Goal: Task Accomplishment & Management: Manage account settings

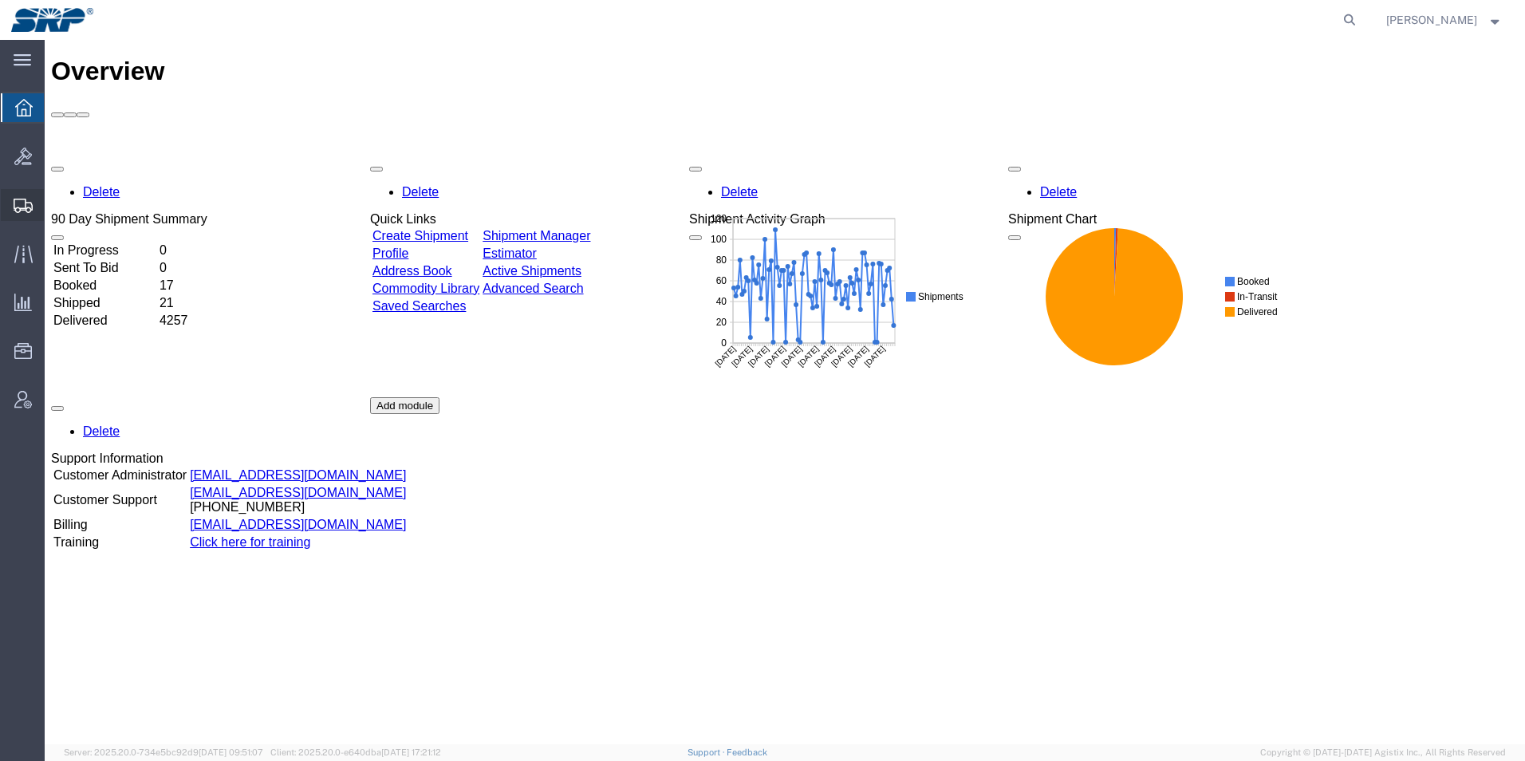
click at [12, 207] on div at bounding box center [23, 205] width 45 height 32
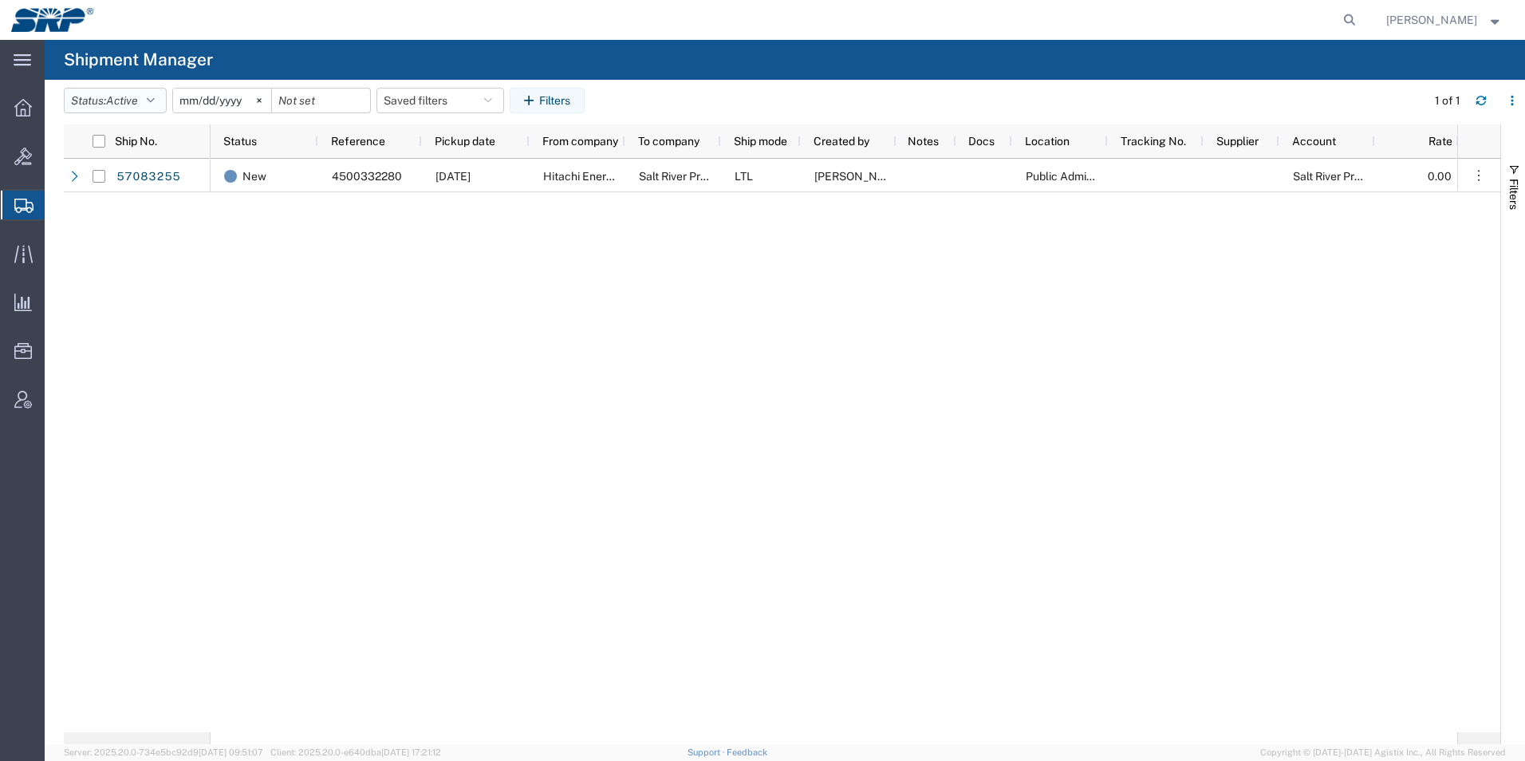
click at [119, 91] on button "Status: Active" at bounding box center [115, 101] width 103 height 26
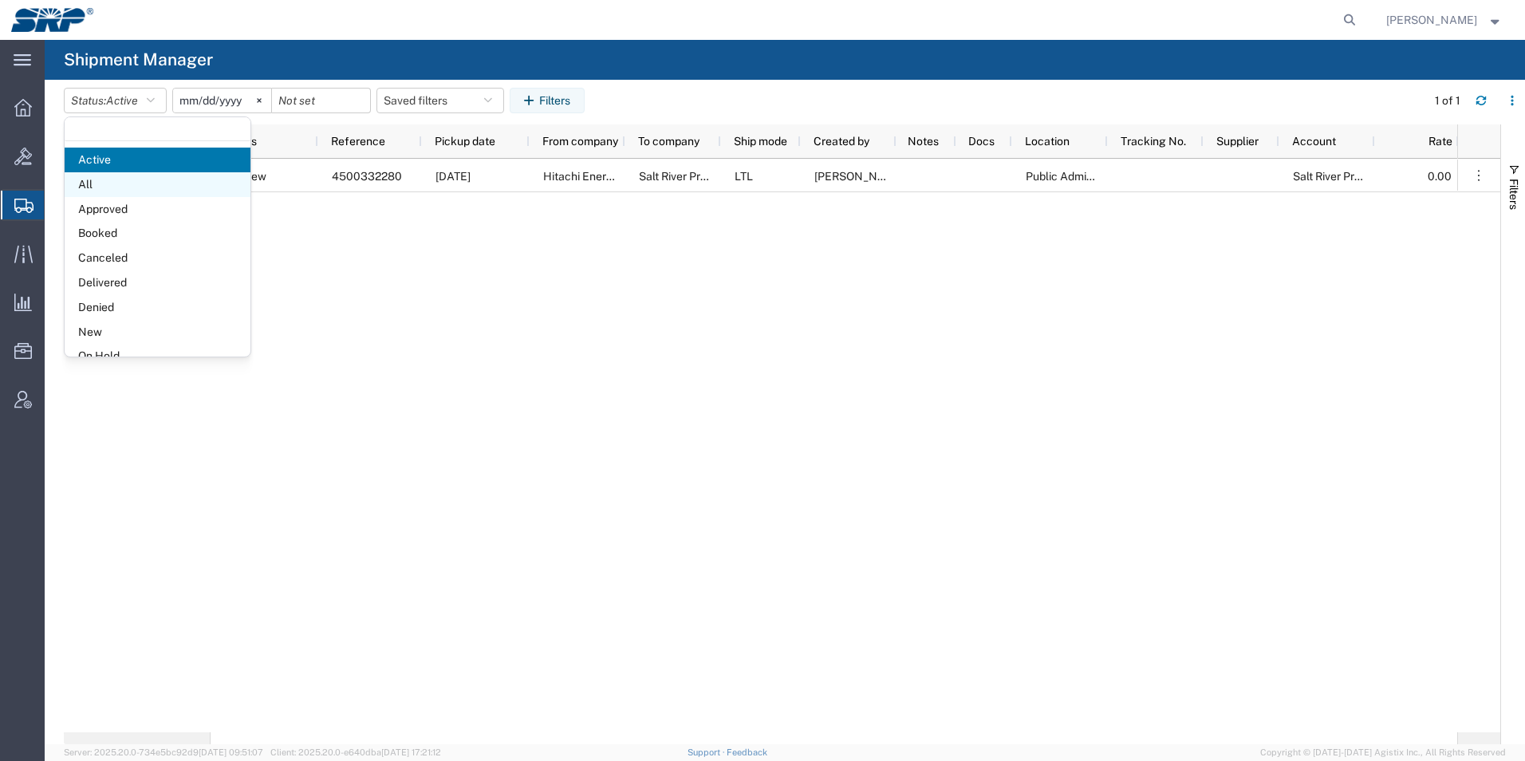
click at [91, 183] on span "All" at bounding box center [158, 184] width 186 height 25
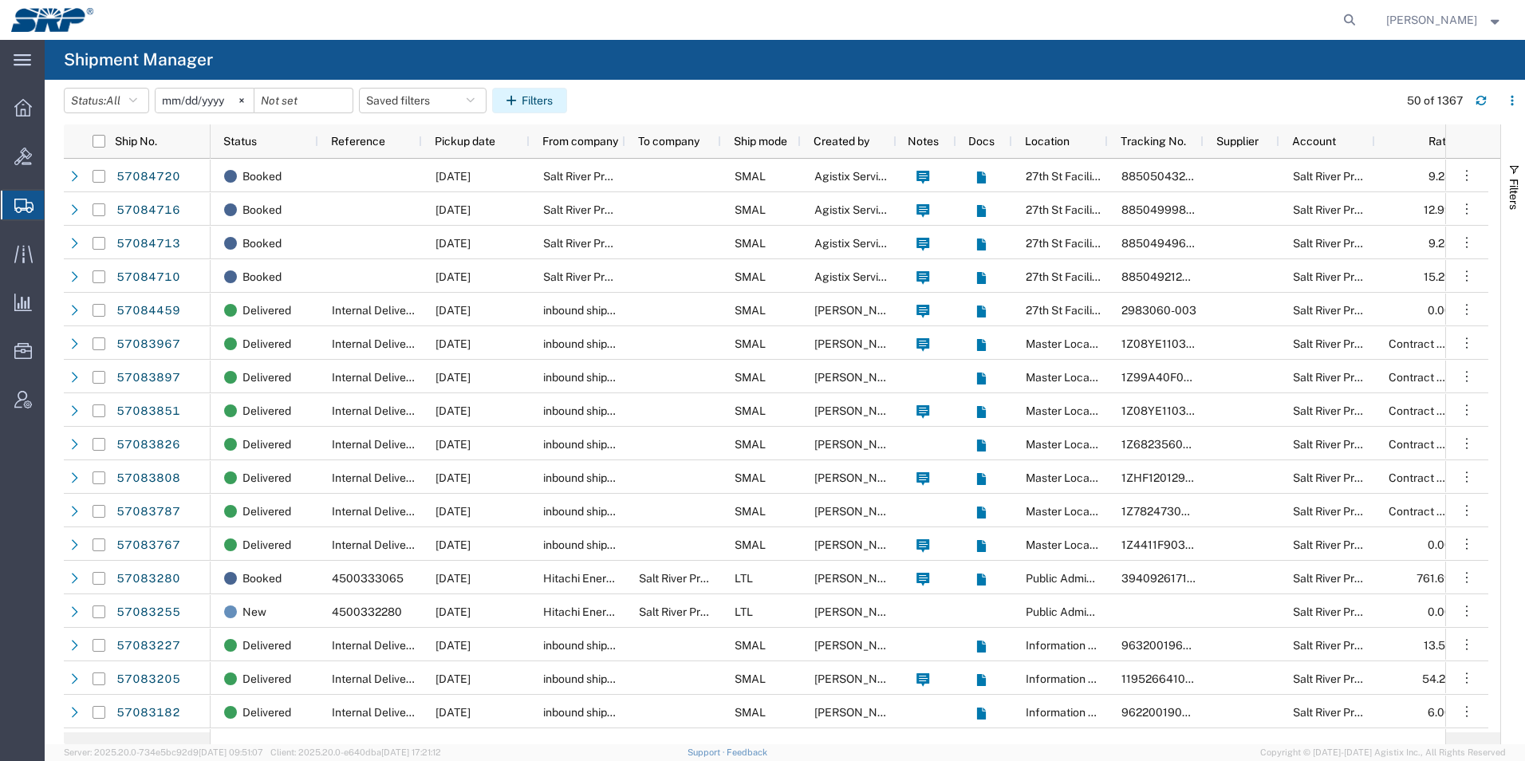
click at [536, 94] on button "Filters" at bounding box center [529, 101] width 75 height 26
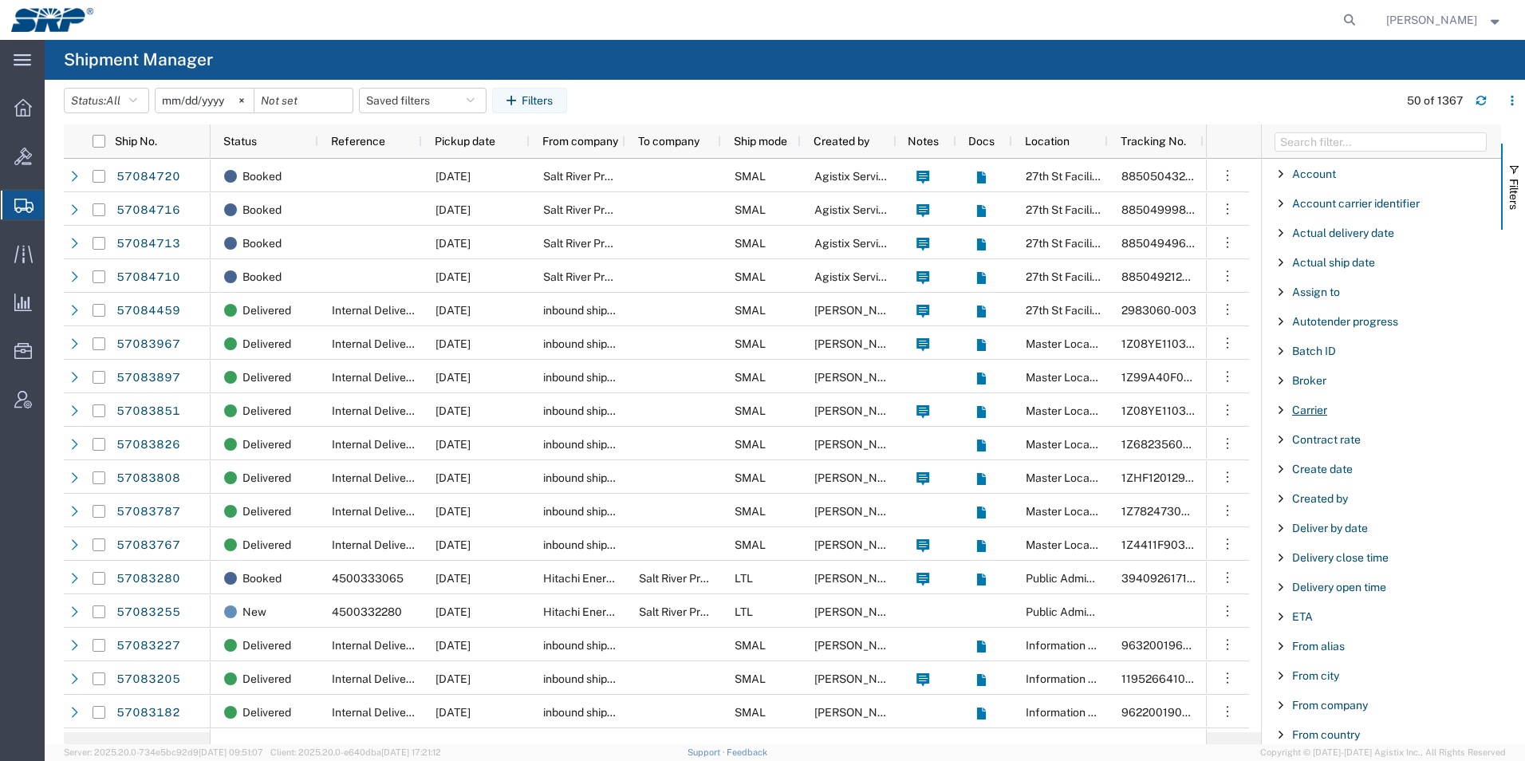
click at [1312, 407] on span "Carrier" at bounding box center [1309, 410] width 35 height 13
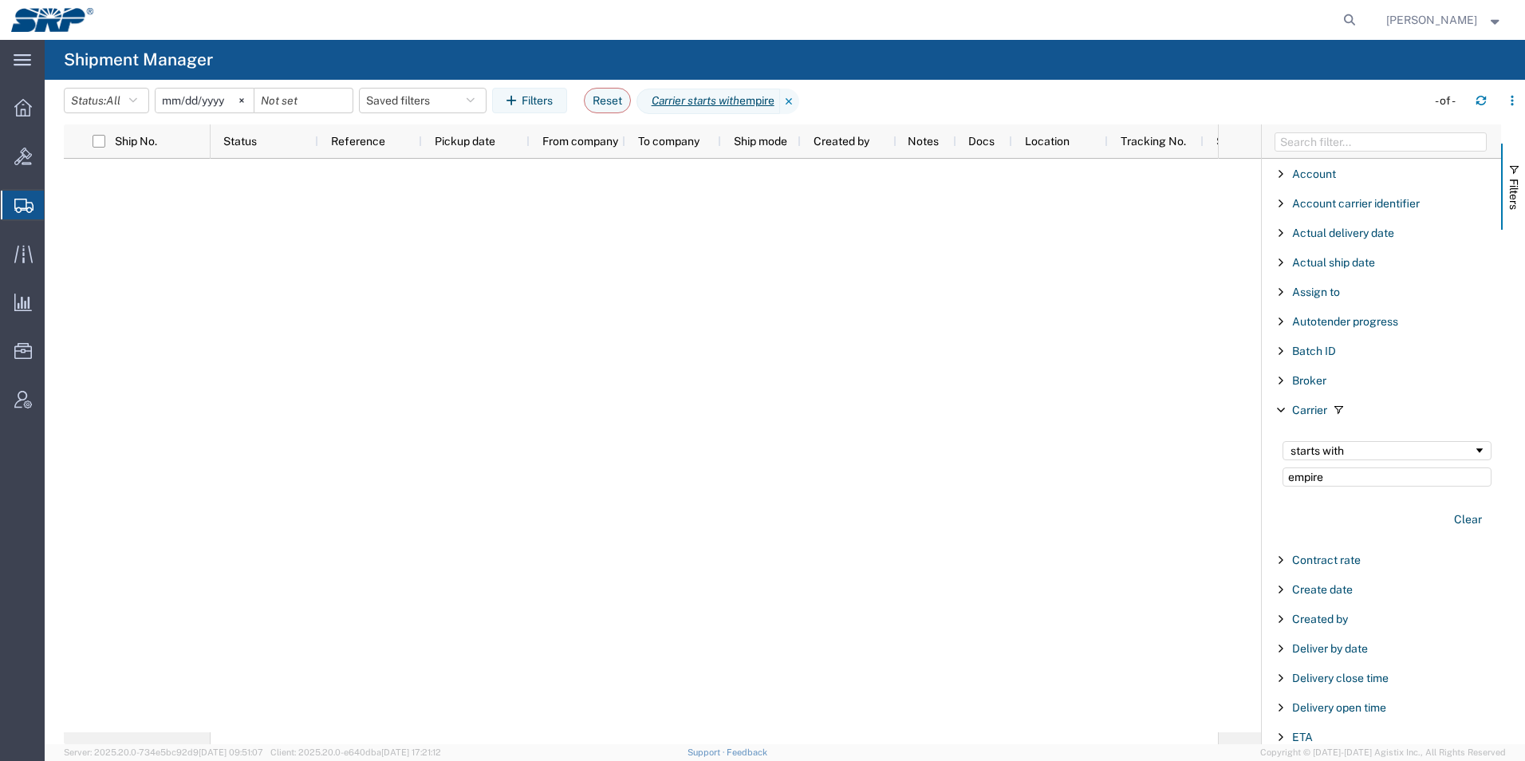
type input "empire"
click at [222, 108] on input "[DATE]" at bounding box center [205, 101] width 98 height 24
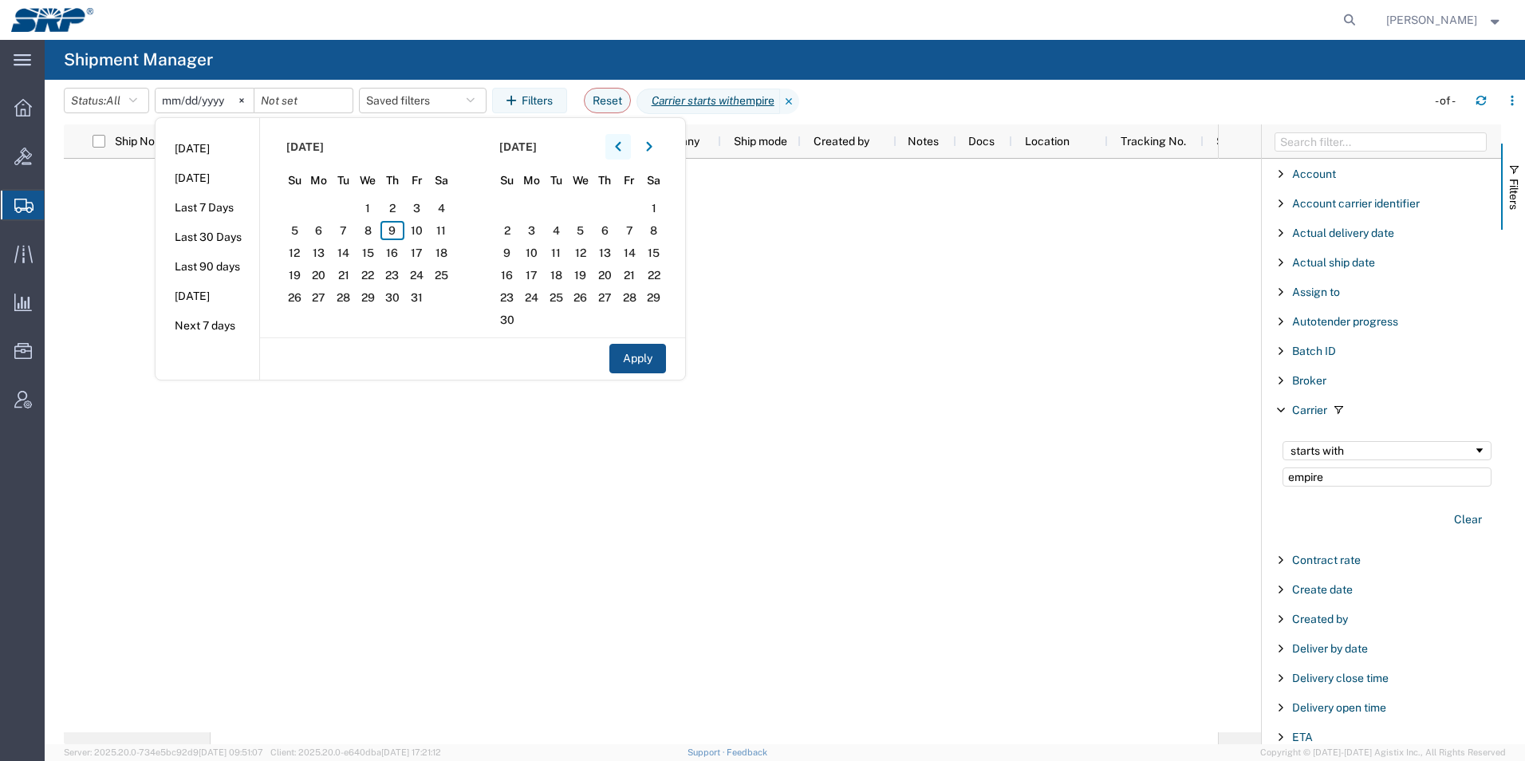
click at [629, 153] on button "button" at bounding box center [618, 147] width 26 height 26
click at [424, 203] on span "1" at bounding box center [416, 208] width 25 height 19
click at [651, 354] on button "Apply" at bounding box center [637, 359] width 57 height 30
type input "[DATE]"
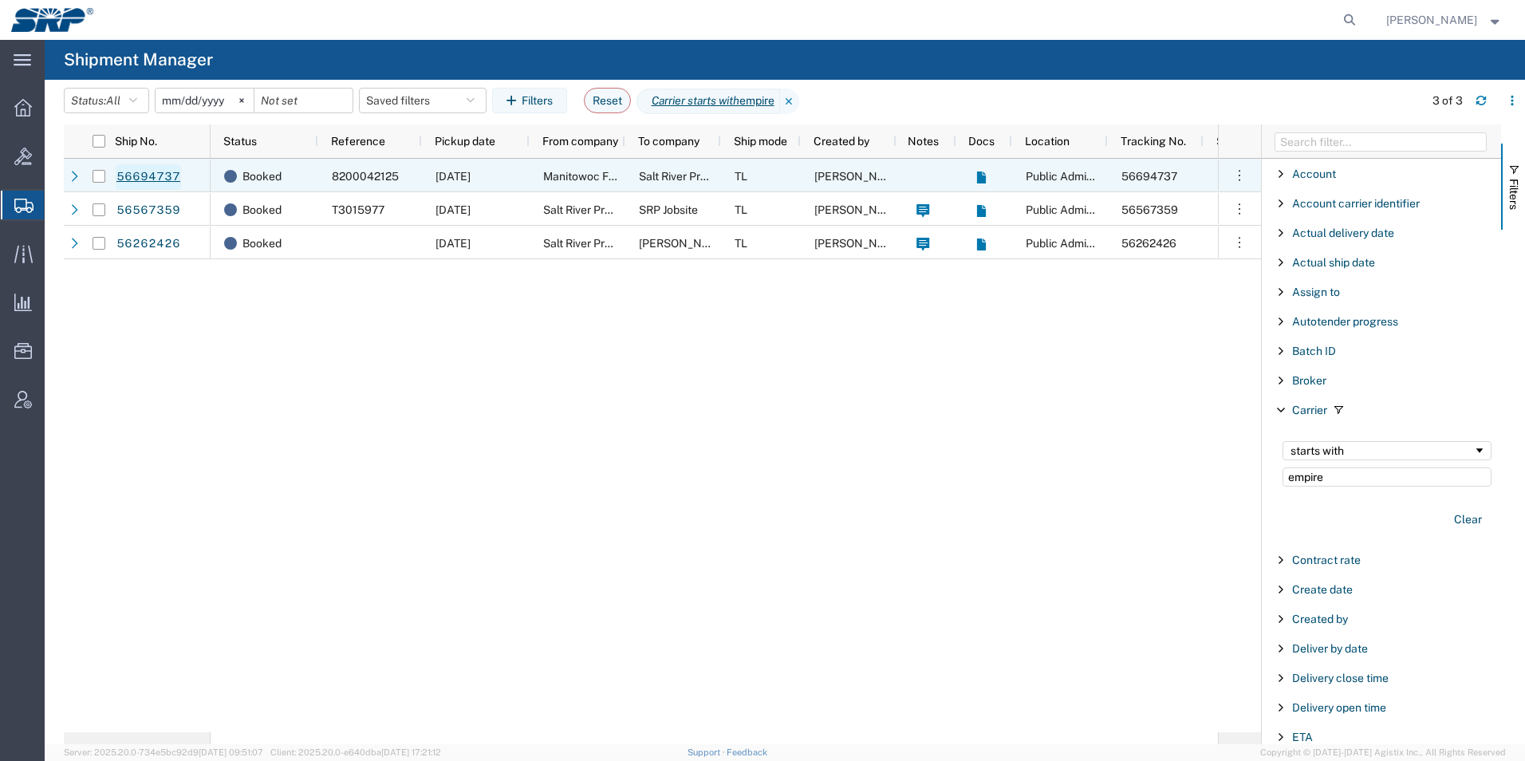
click at [129, 175] on link "56694737" at bounding box center [148, 177] width 65 height 26
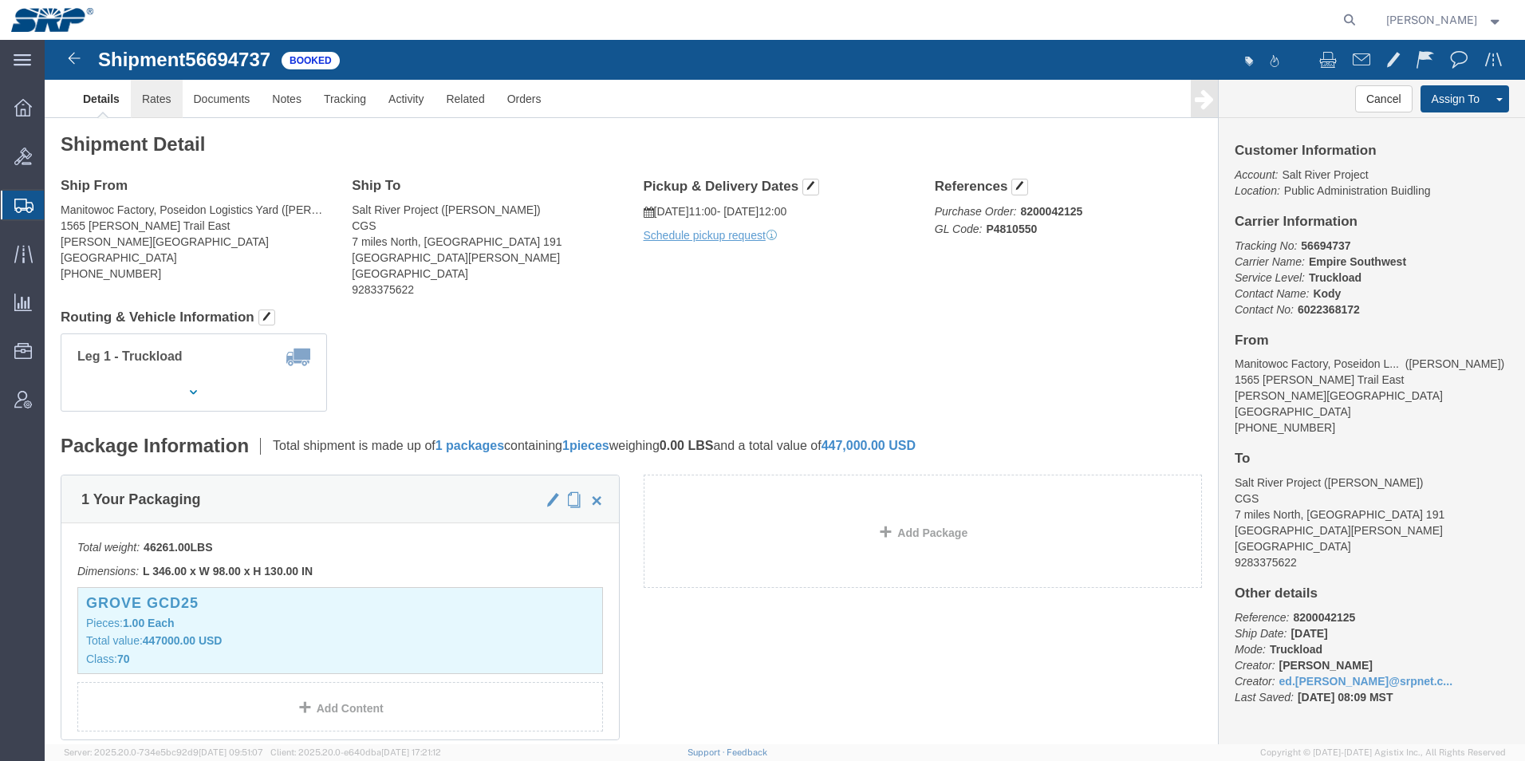
click link "Rates"
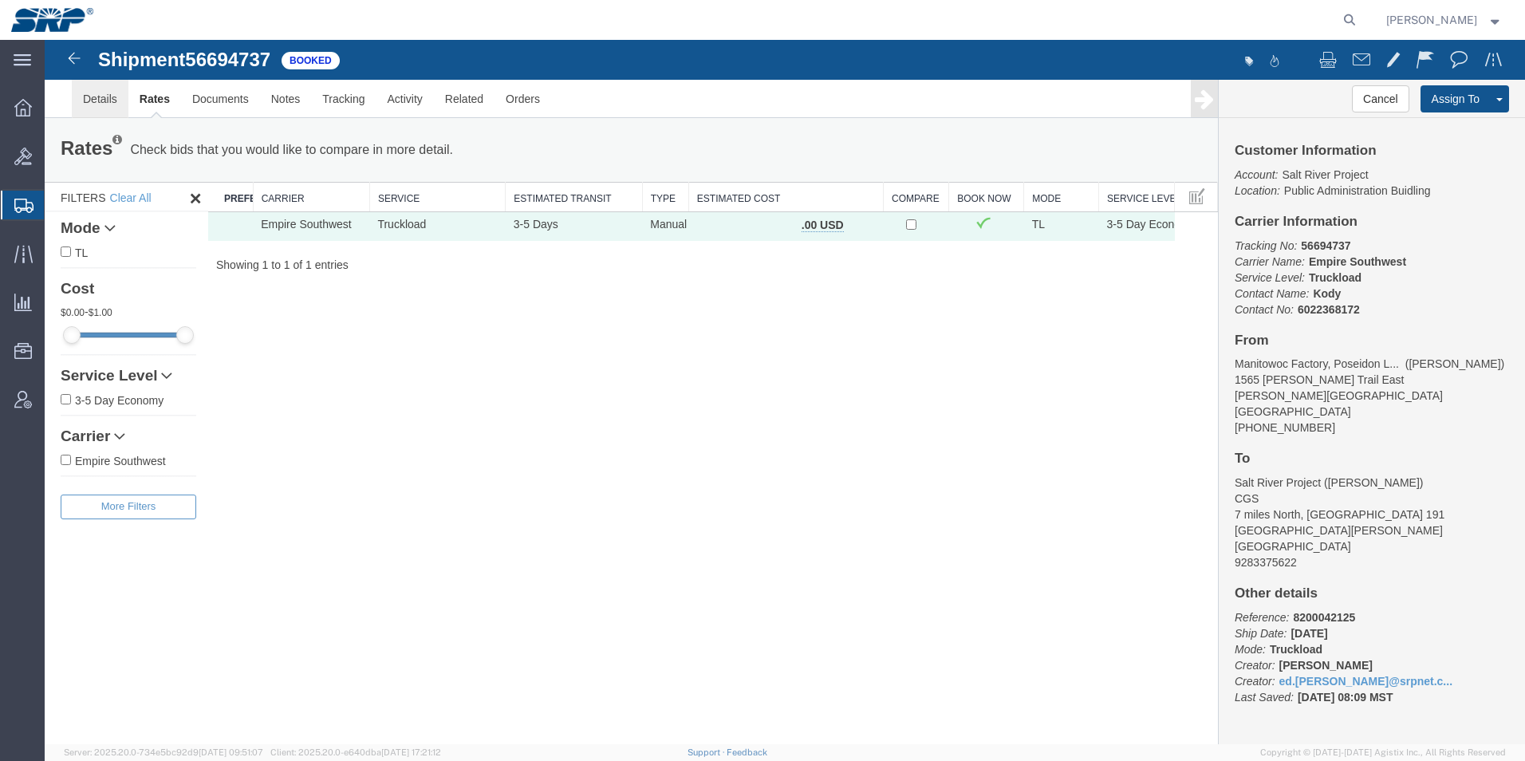
click at [95, 94] on link "Details" at bounding box center [100, 99] width 57 height 38
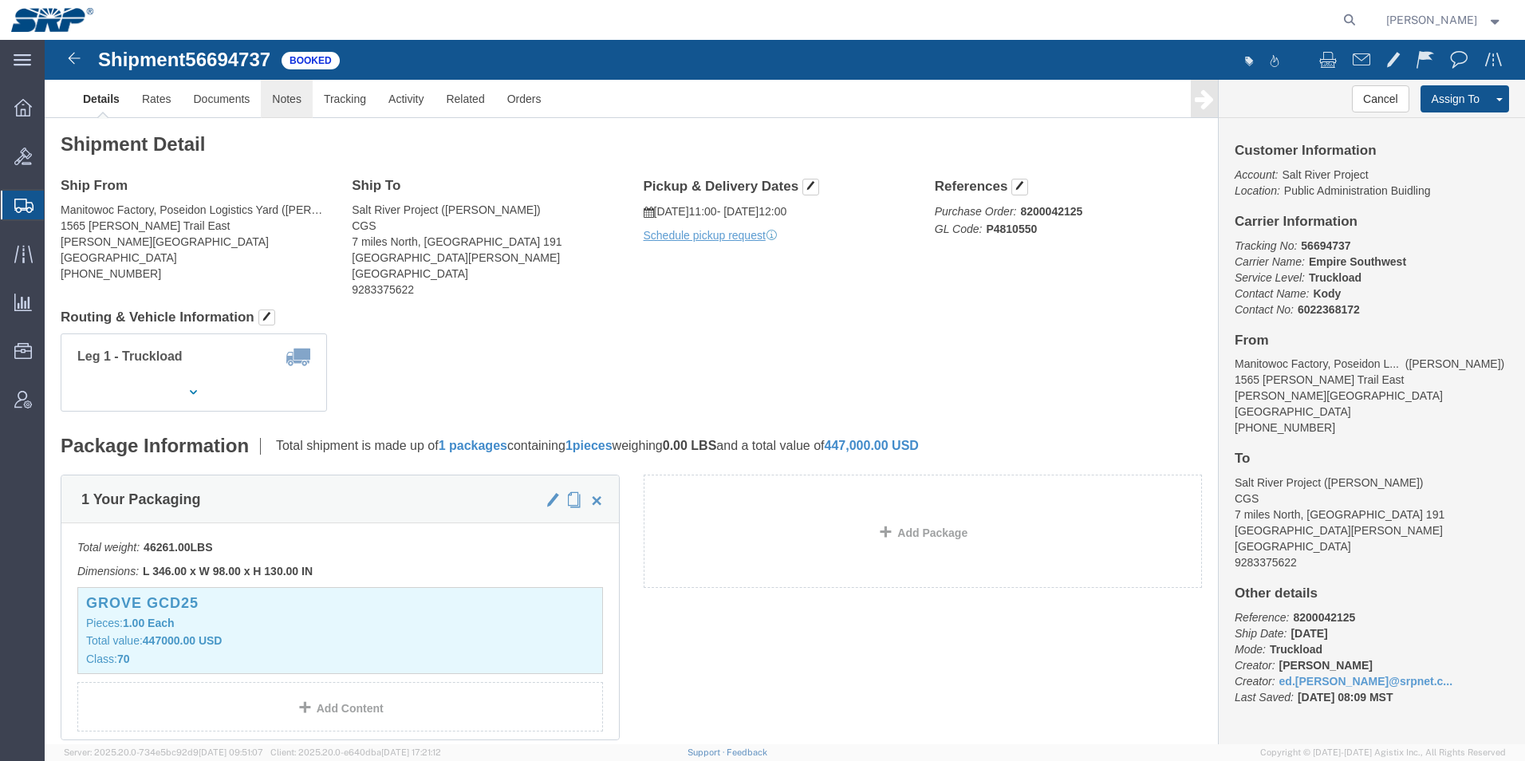
click link "Notes"
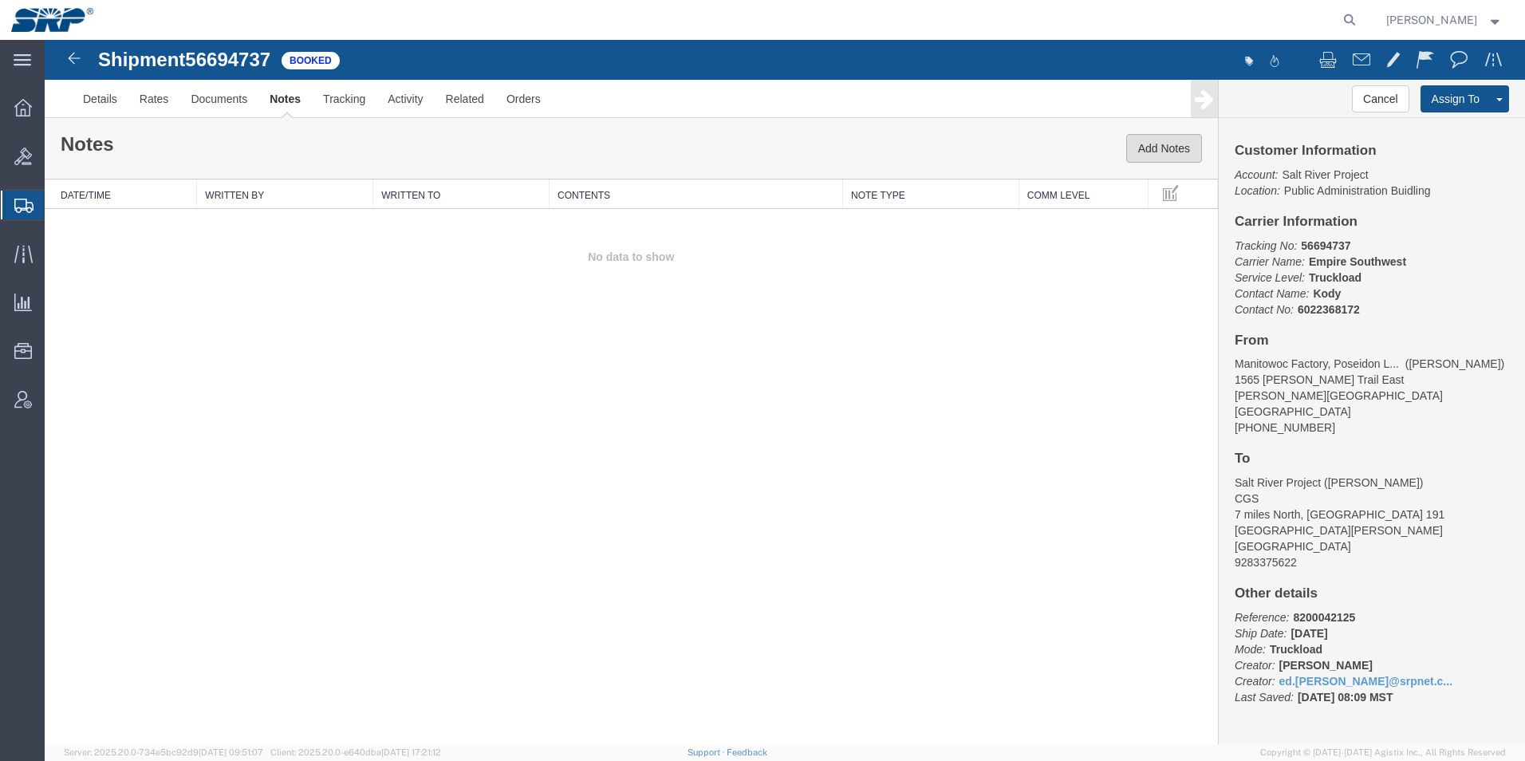
click at [1152, 149] on button "Add Notes" at bounding box center [1164, 148] width 76 height 29
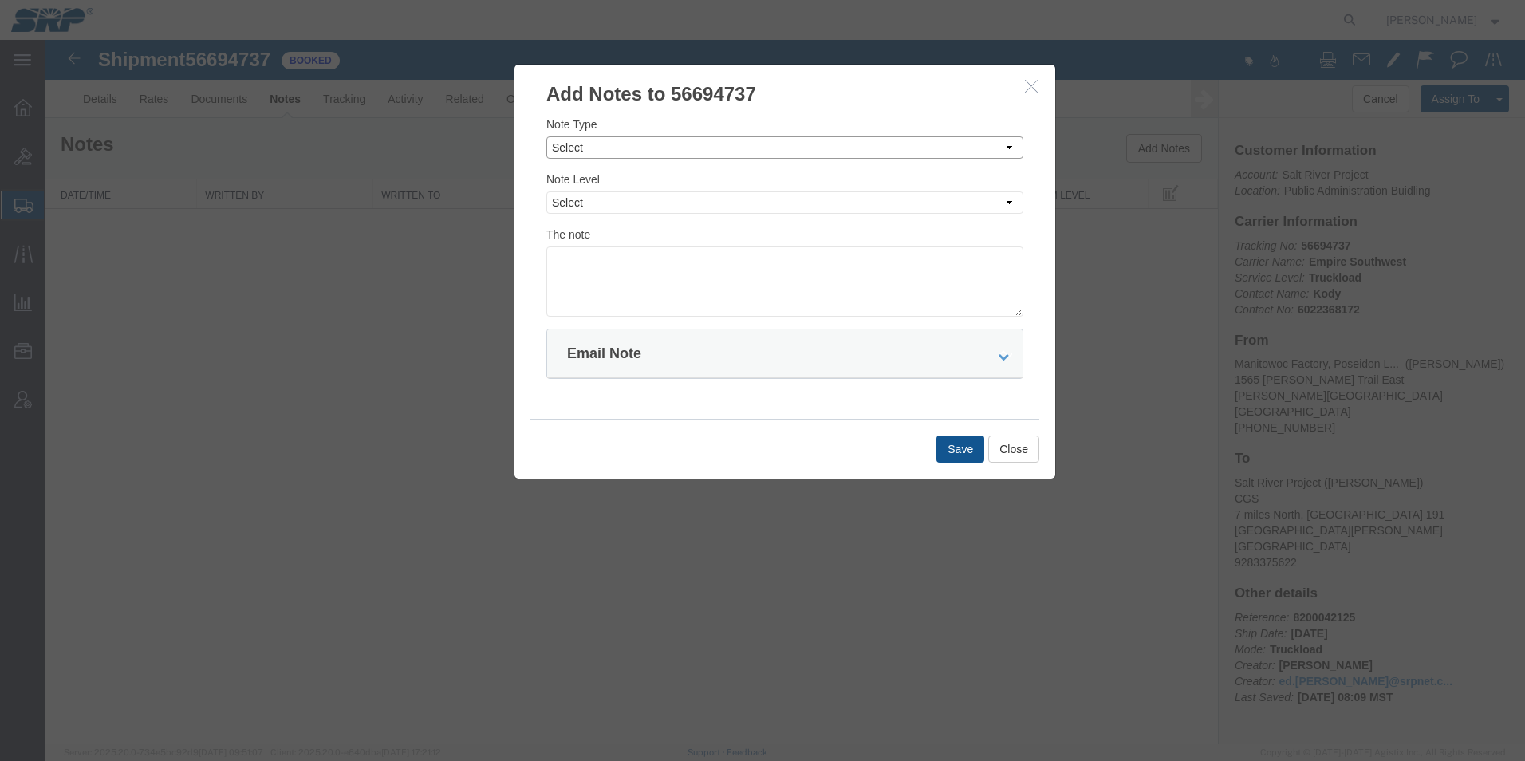
click at [583, 148] on select "Select Approval Bid Notes Carrier Change Notes Claim Notes Content Hazmat Notes…" at bounding box center [784, 147] width 477 height 22
select select "APPROVAL"
click at [546, 136] on select "Select Approval Bid Notes Carrier Change Notes Claim Notes Content Hazmat Notes…" at bounding box center [784, 147] width 477 height 22
click at [573, 205] on select "Select Private to Account Private to Vendor Public" at bounding box center [784, 202] width 477 height 22
select select "PRIVATE_TO_ACCOUNT"
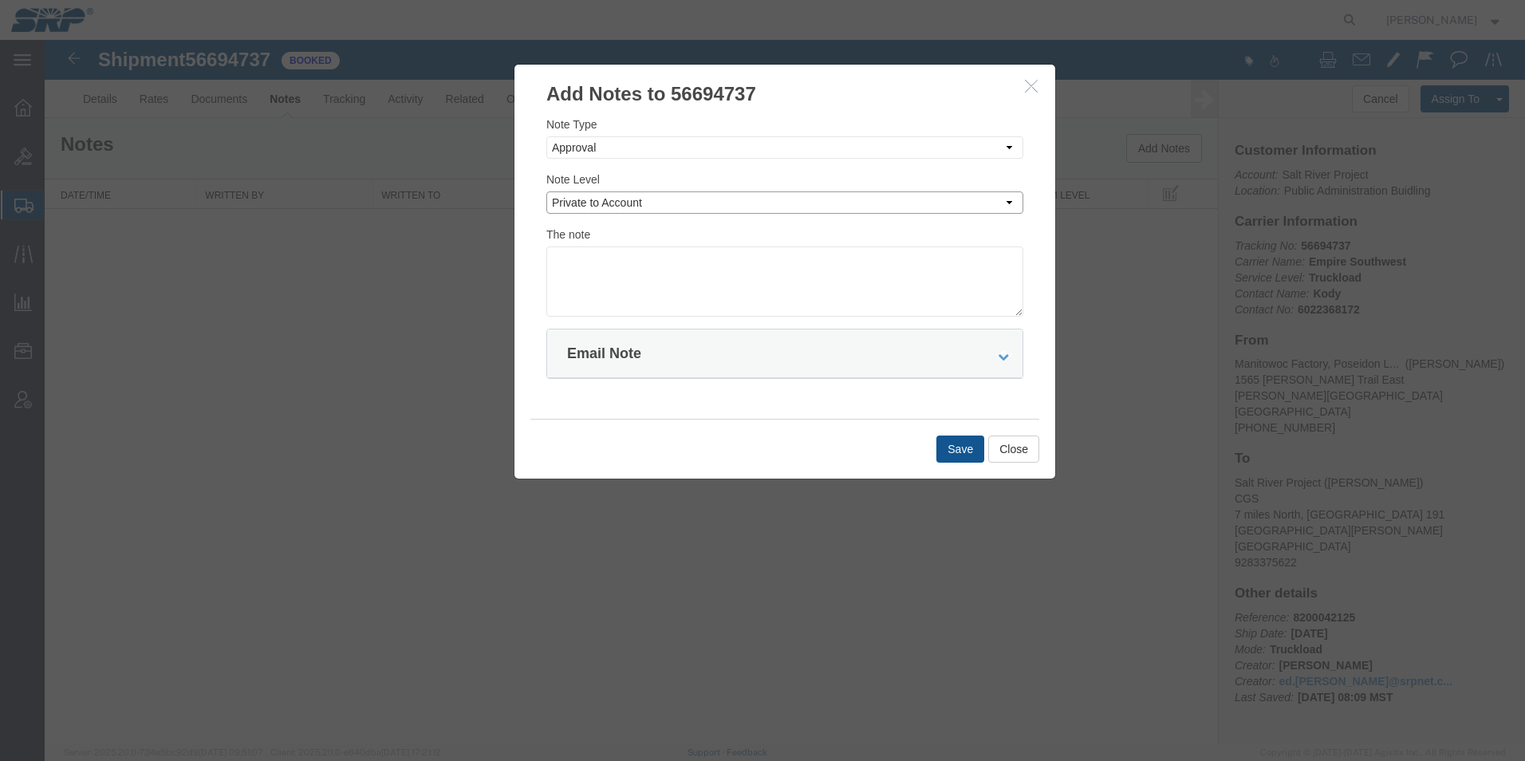
click at [546, 191] on select "Select Private to Account Private to Vendor Public" at bounding box center [784, 202] width 477 height 22
click at [601, 263] on textarea at bounding box center [784, 281] width 477 height 70
type textarea "ETNV0162576 $12905"
click at [953, 454] on button "Save" at bounding box center [960, 449] width 48 height 27
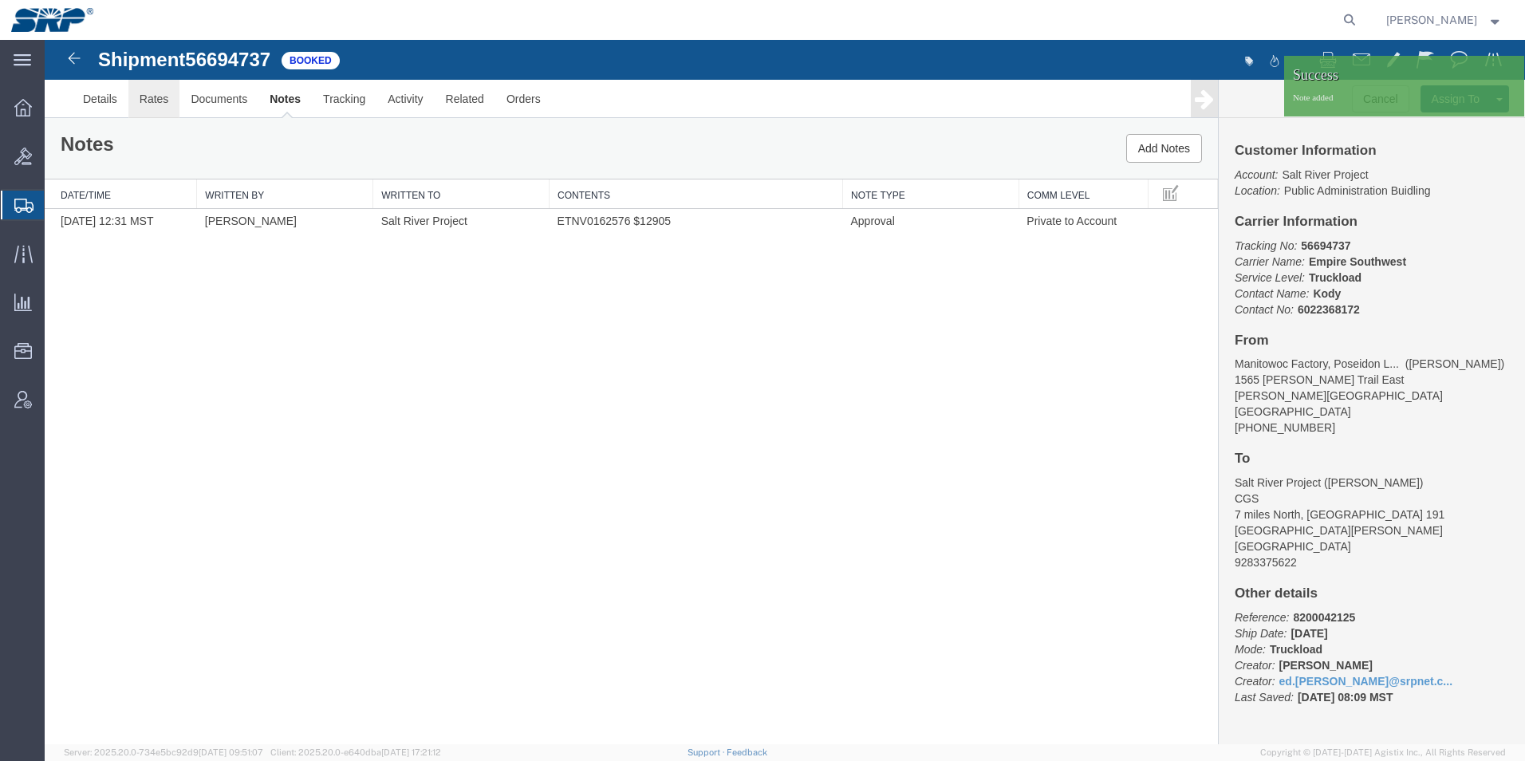
drag, startPoint x: 205, startPoint y: 140, endPoint x: 160, endPoint y: 101, distance: 59.9
click at [160, 101] on link "Rates" at bounding box center [154, 99] width 52 height 38
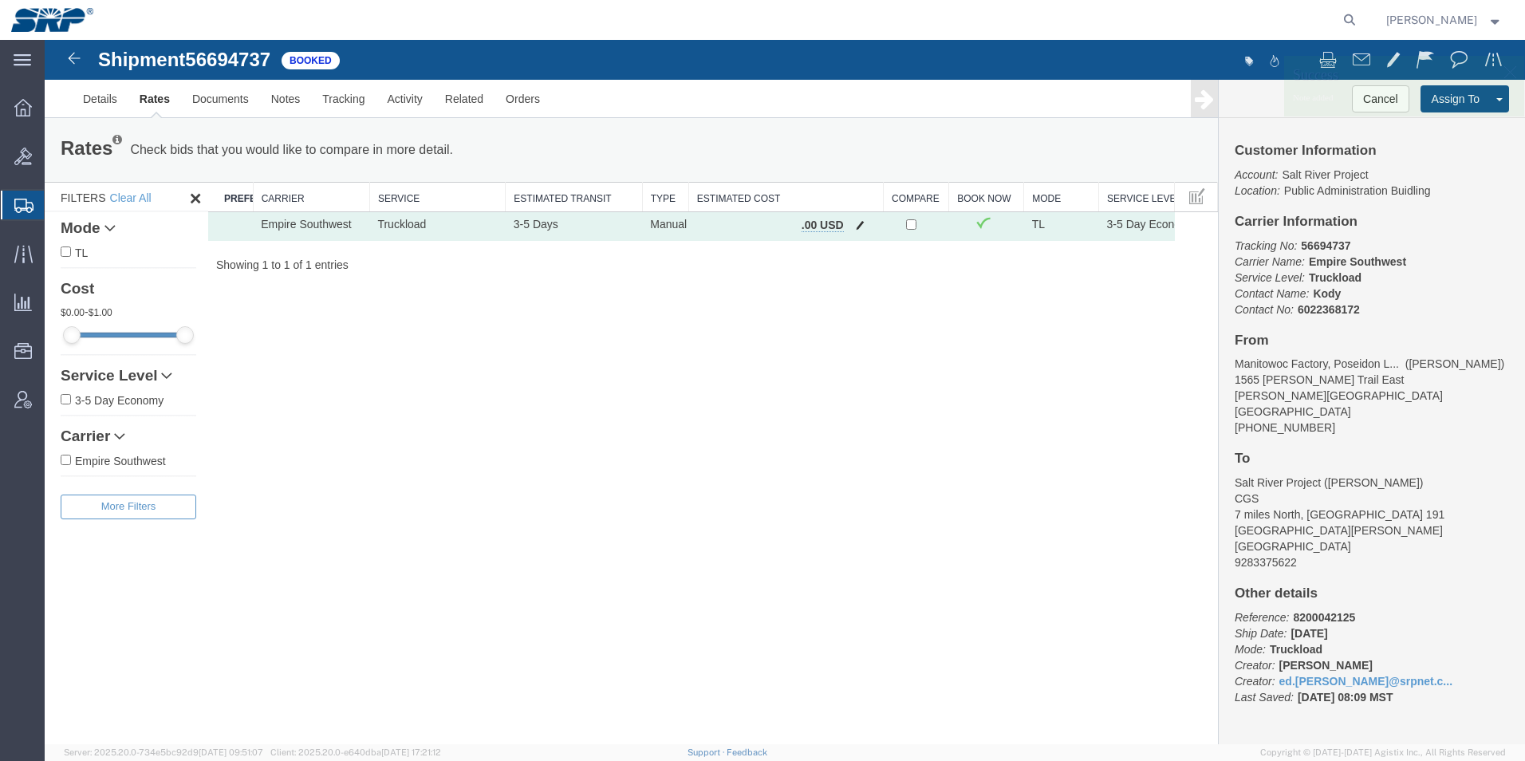
click at [858, 231] on button "button" at bounding box center [860, 226] width 22 height 21
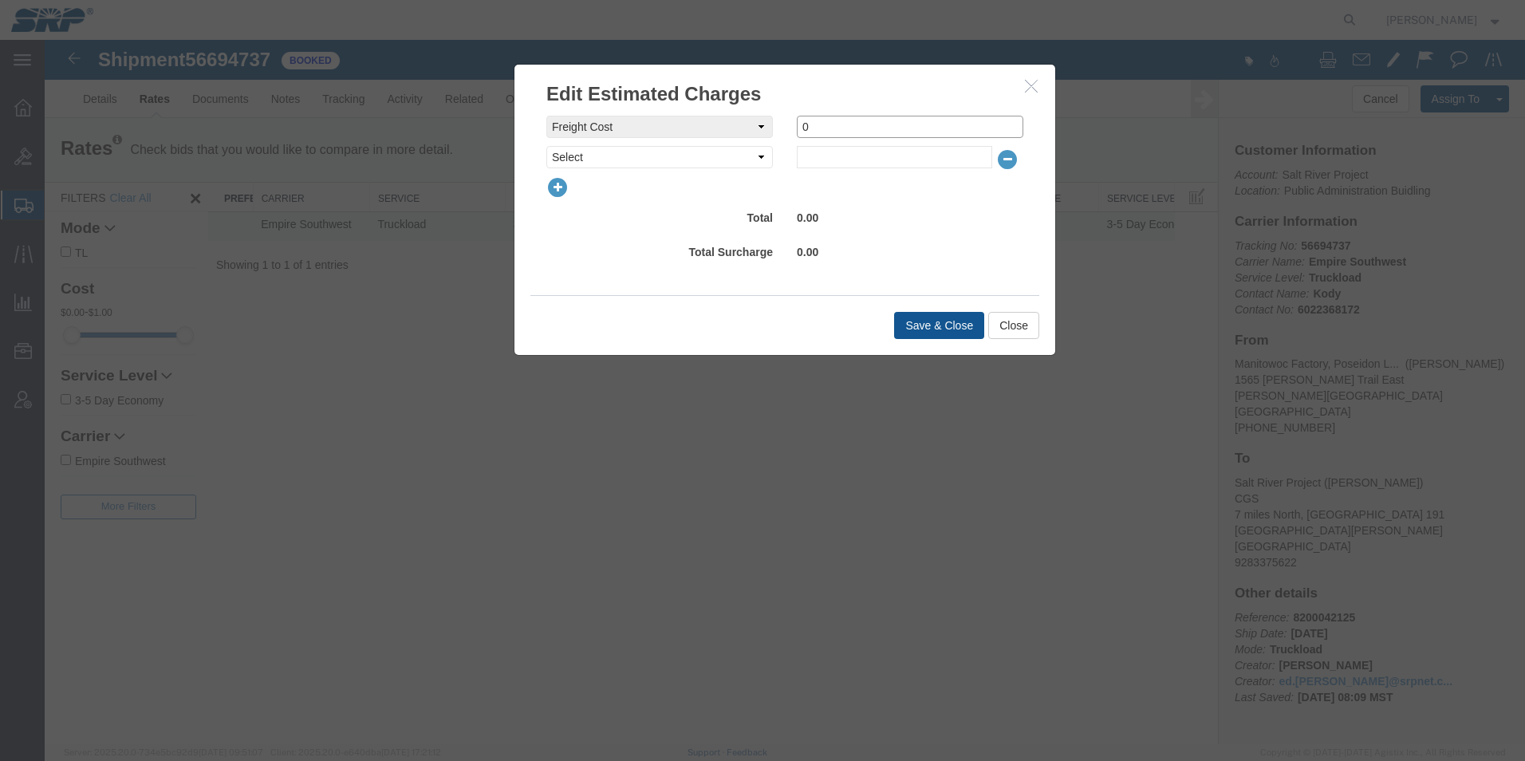
click at [708, 127] on div "freightCost Select AES Filing Accessorial Delivery Charge Additional Invoice De…" at bounding box center [784, 127] width 501 height 22
type input "12905"
click at [940, 319] on button "Save & Close" at bounding box center [939, 325] width 90 height 27
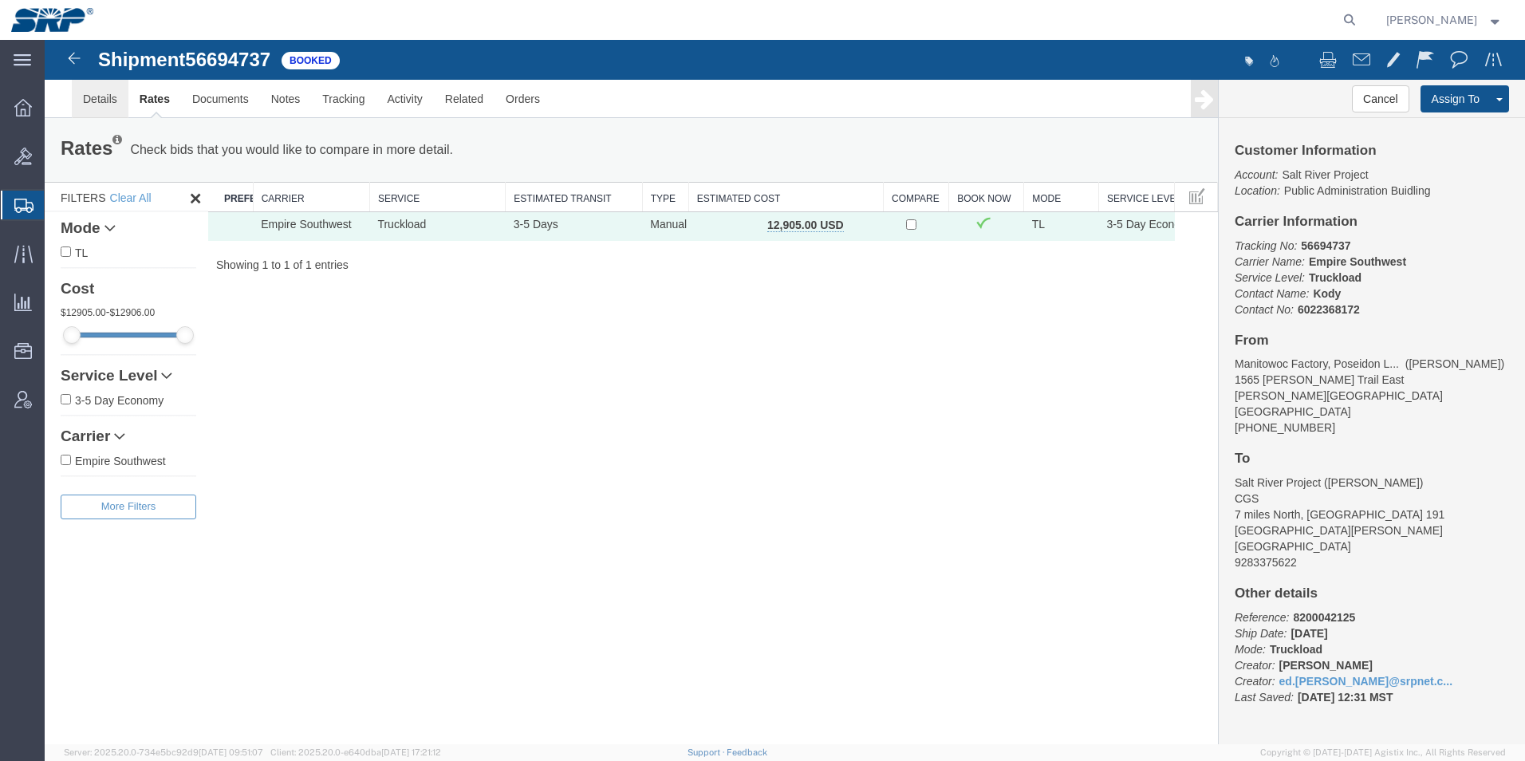
click at [93, 89] on link "Details" at bounding box center [100, 99] width 57 height 38
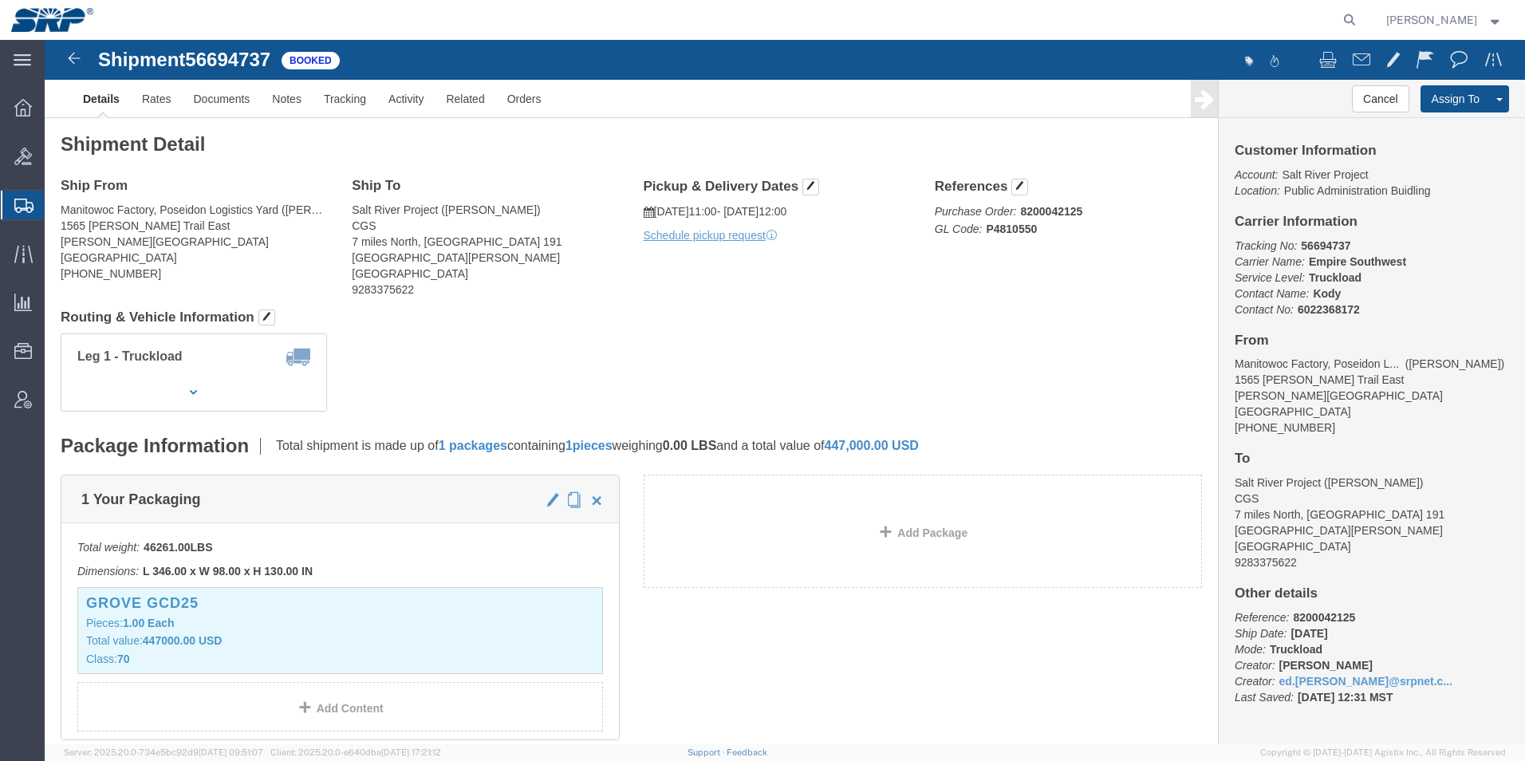
drag, startPoint x: 983, startPoint y: 189, endPoint x: 933, endPoint y: 191, distance: 50.3
click span "GL Code: P4810550"
drag, startPoint x: 933, startPoint y: 191, endPoint x: 980, endPoint y: 200, distance: 47.1
click div "References Purchase Order: 8200042125 GL Code: P4810550 Edit References Select …"
click img
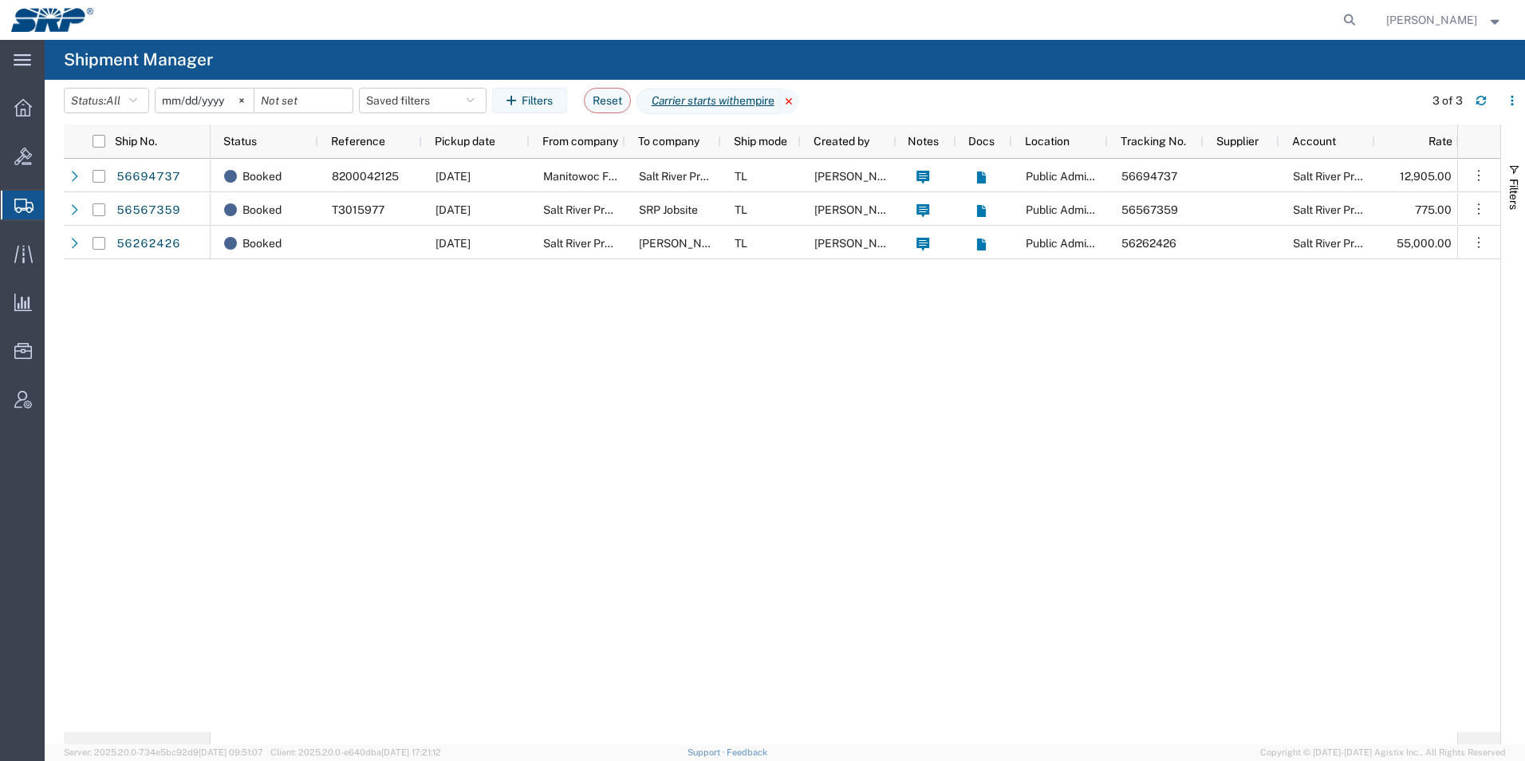
click at [799, 100] on icon at bounding box center [789, 102] width 19 height 26
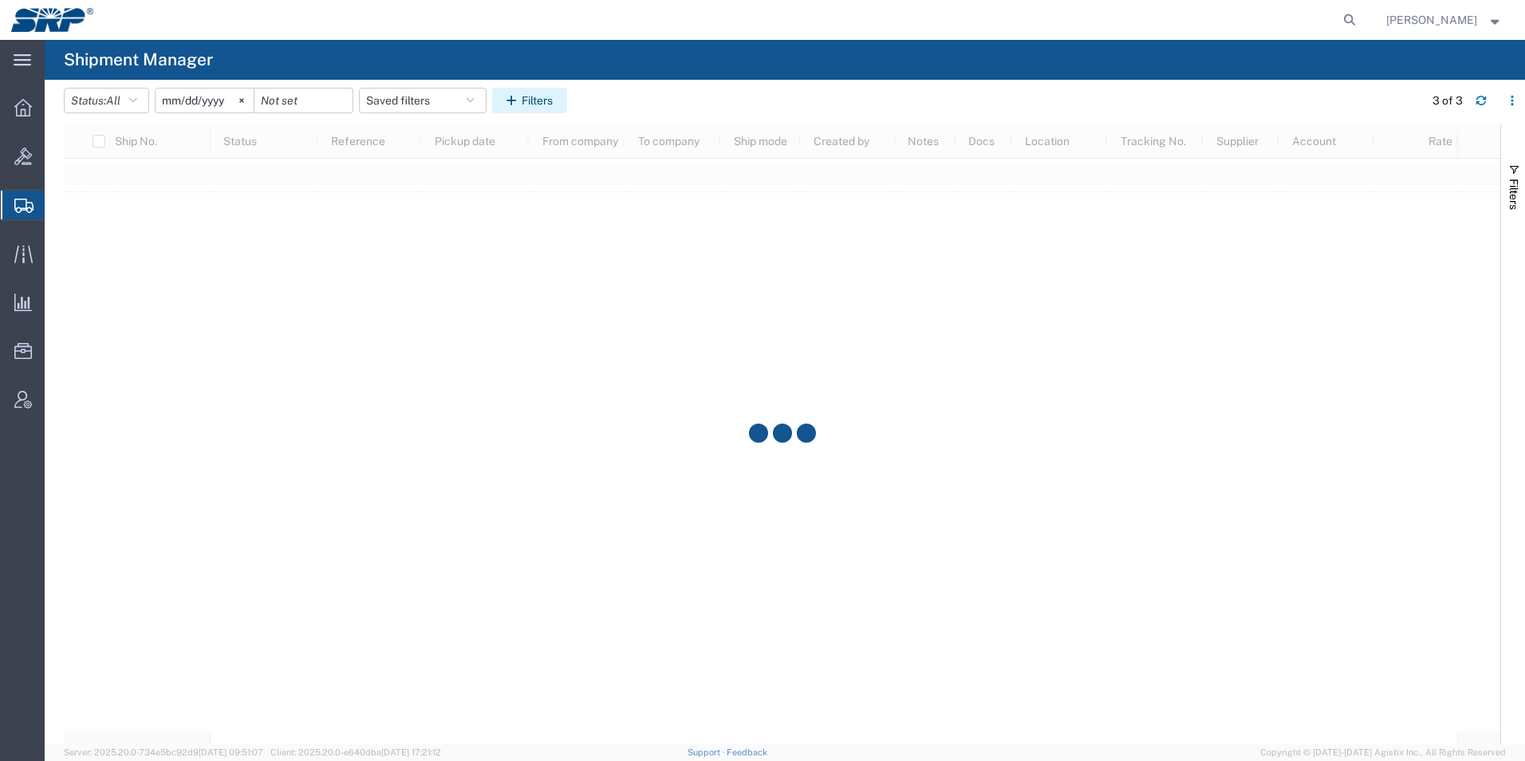
click at [556, 89] on button "Filters" at bounding box center [529, 101] width 75 height 26
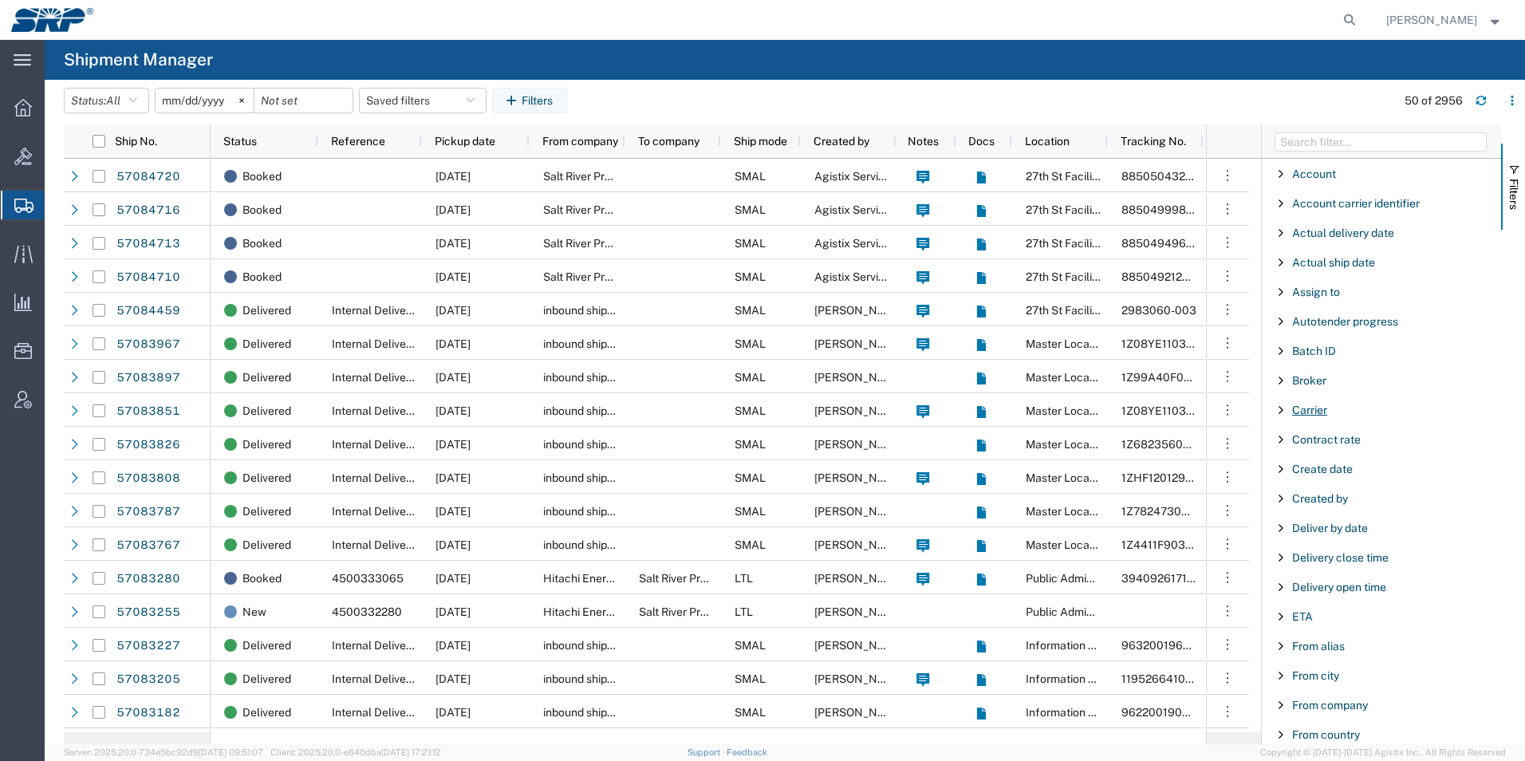
click at [1315, 412] on span "Carrier" at bounding box center [1309, 410] width 35 height 13
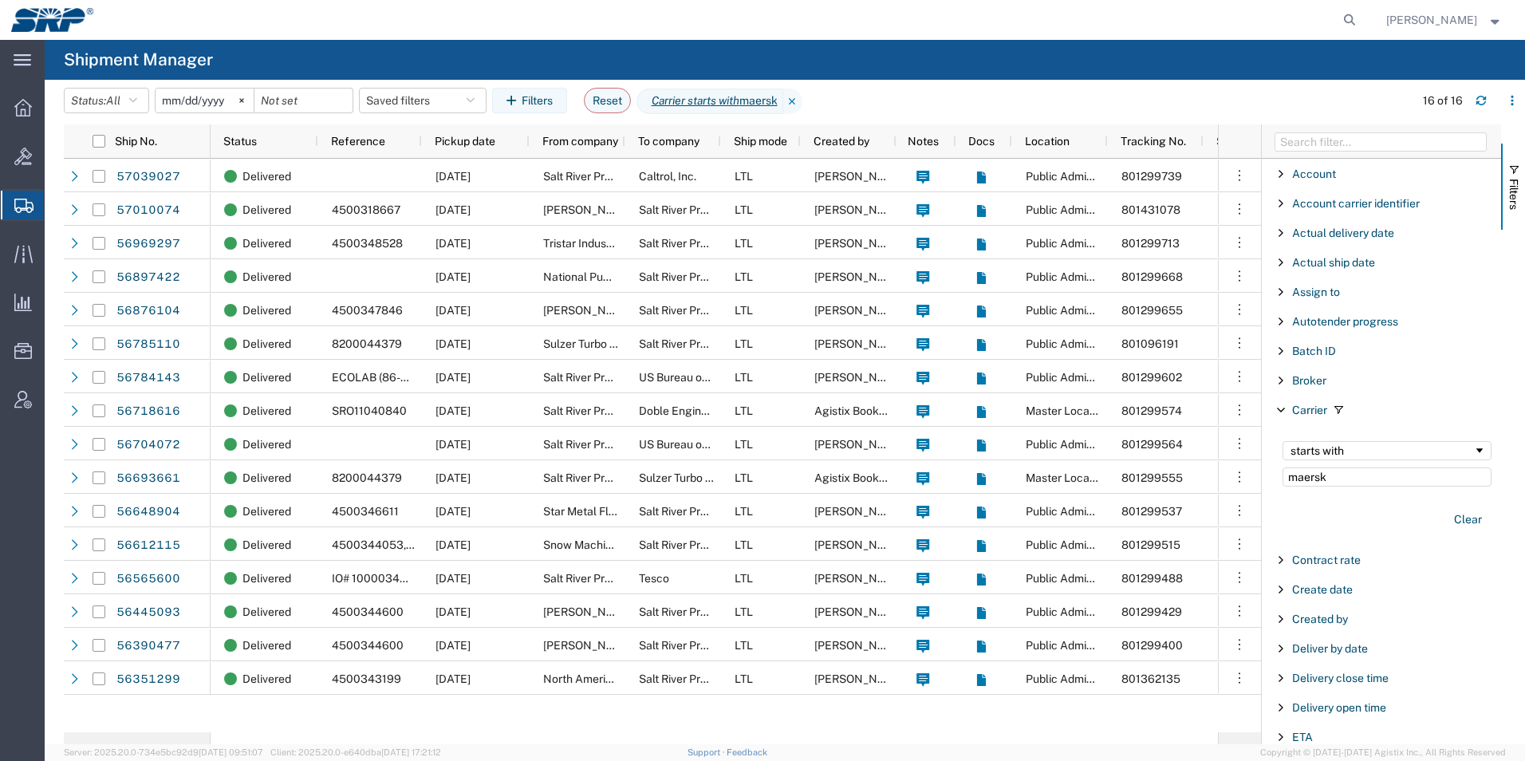
type input "maersk"
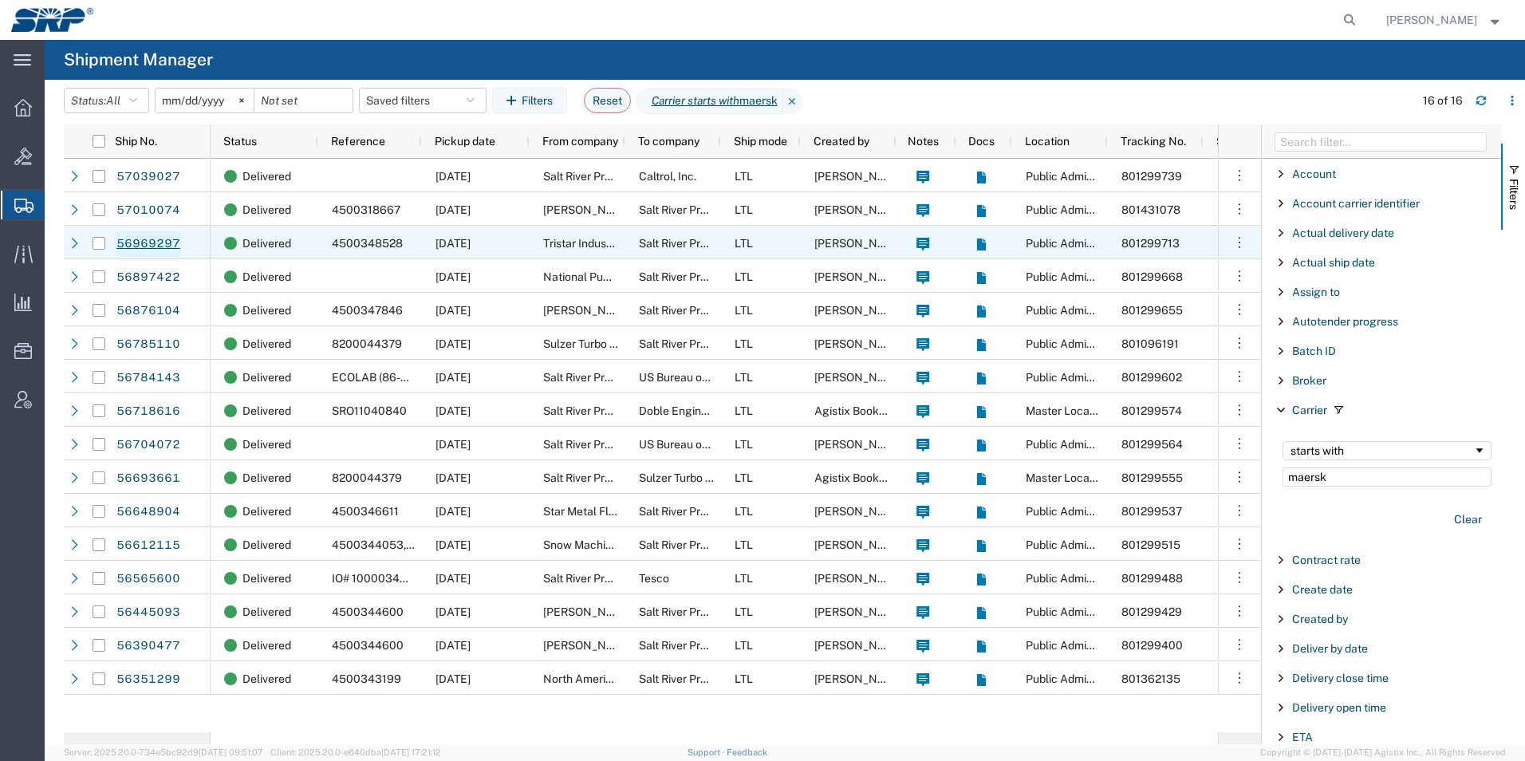
click at [148, 238] on link "56969297" at bounding box center [148, 244] width 65 height 26
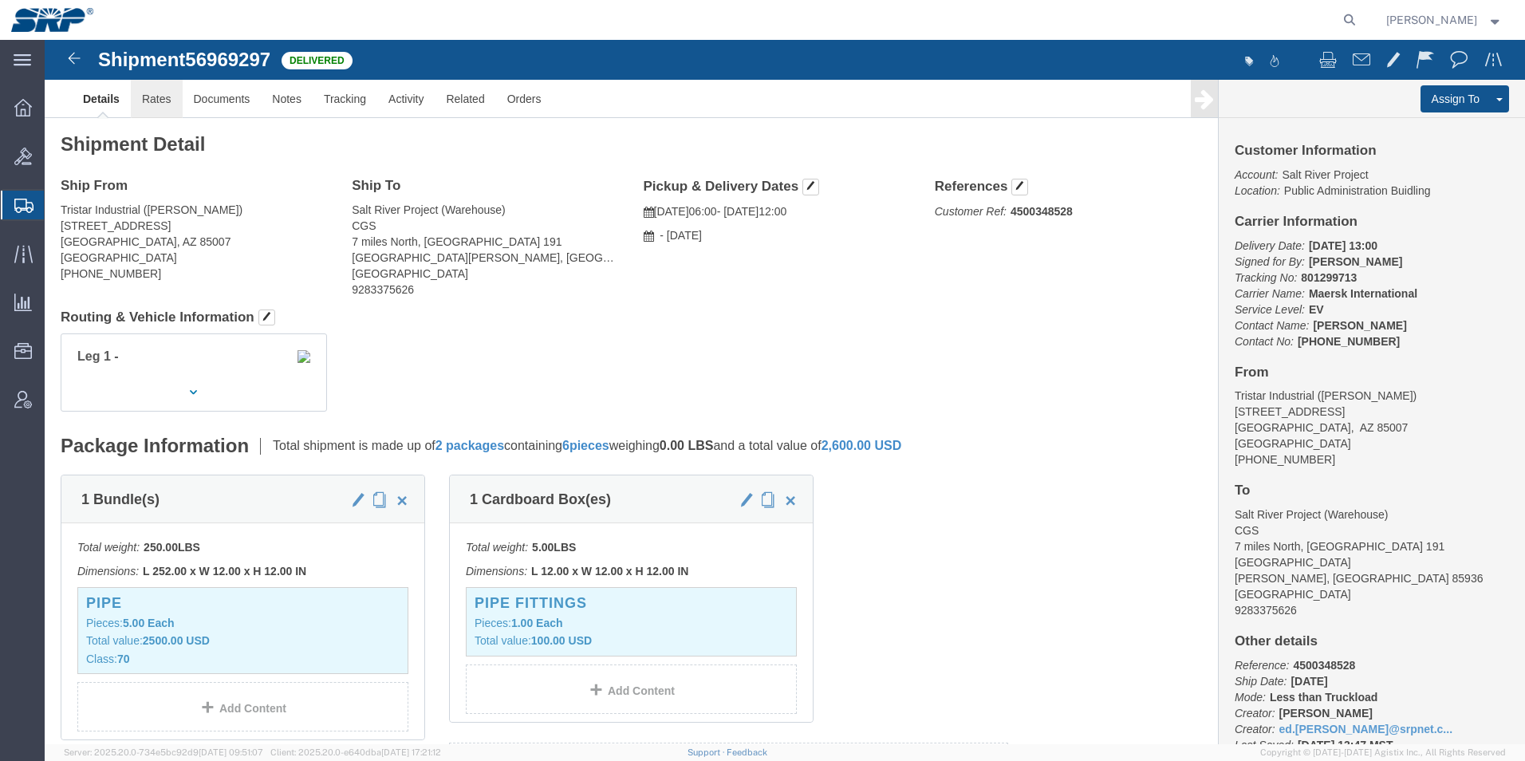
click link "Rates"
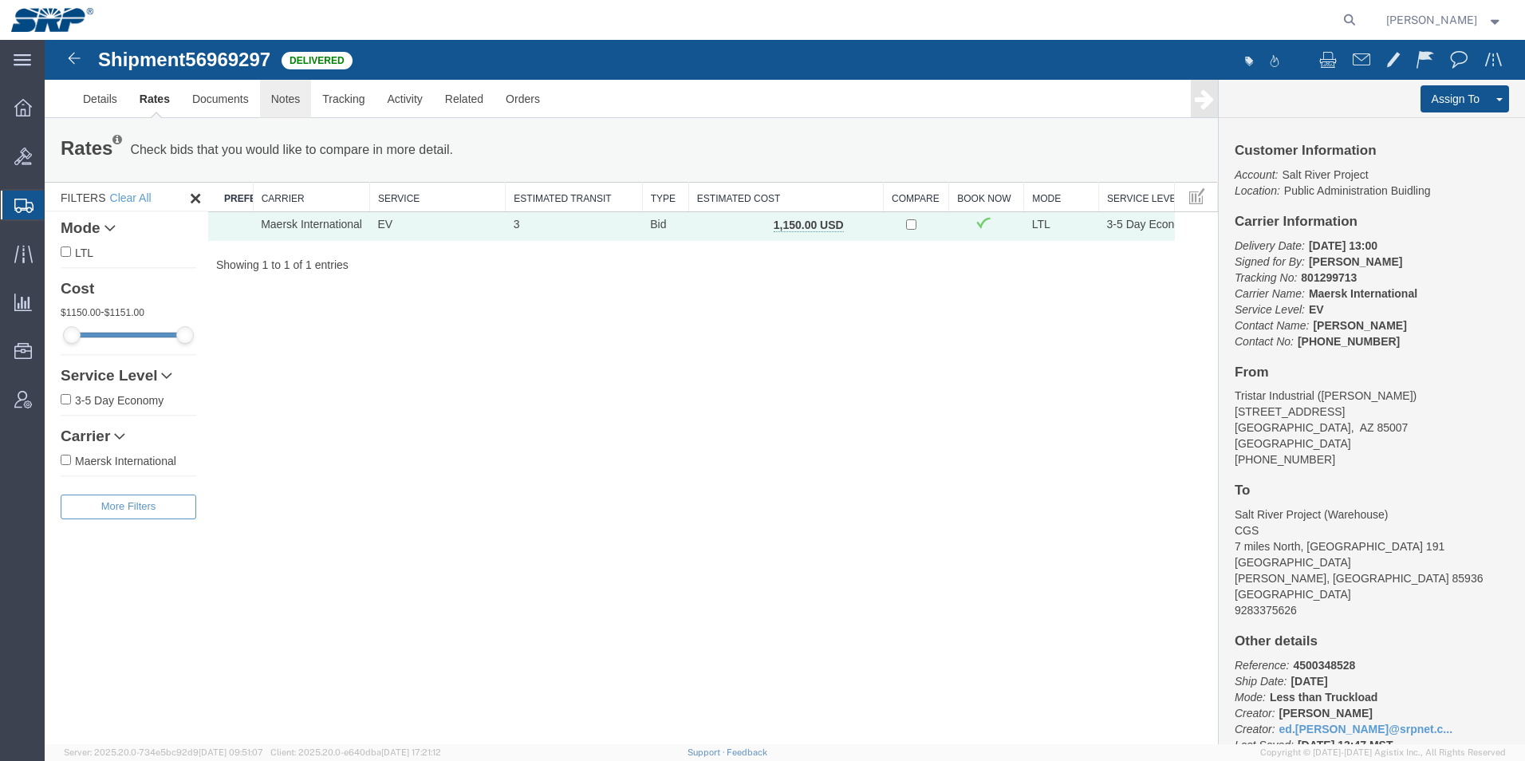
click at [282, 104] on link "Notes" at bounding box center [286, 99] width 52 height 38
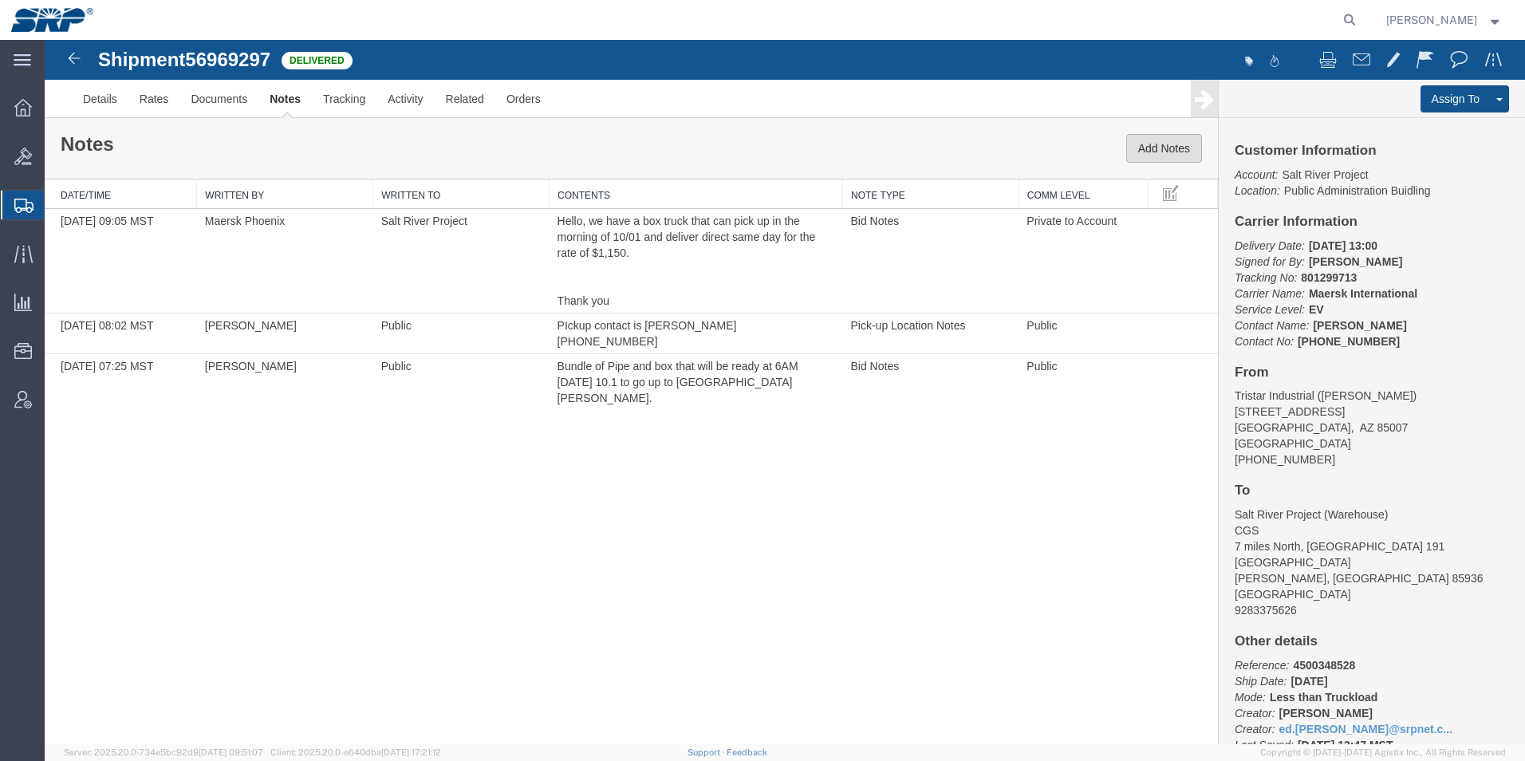
click at [1161, 145] on button "Add Notes" at bounding box center [1164, 148] width 76 height 29
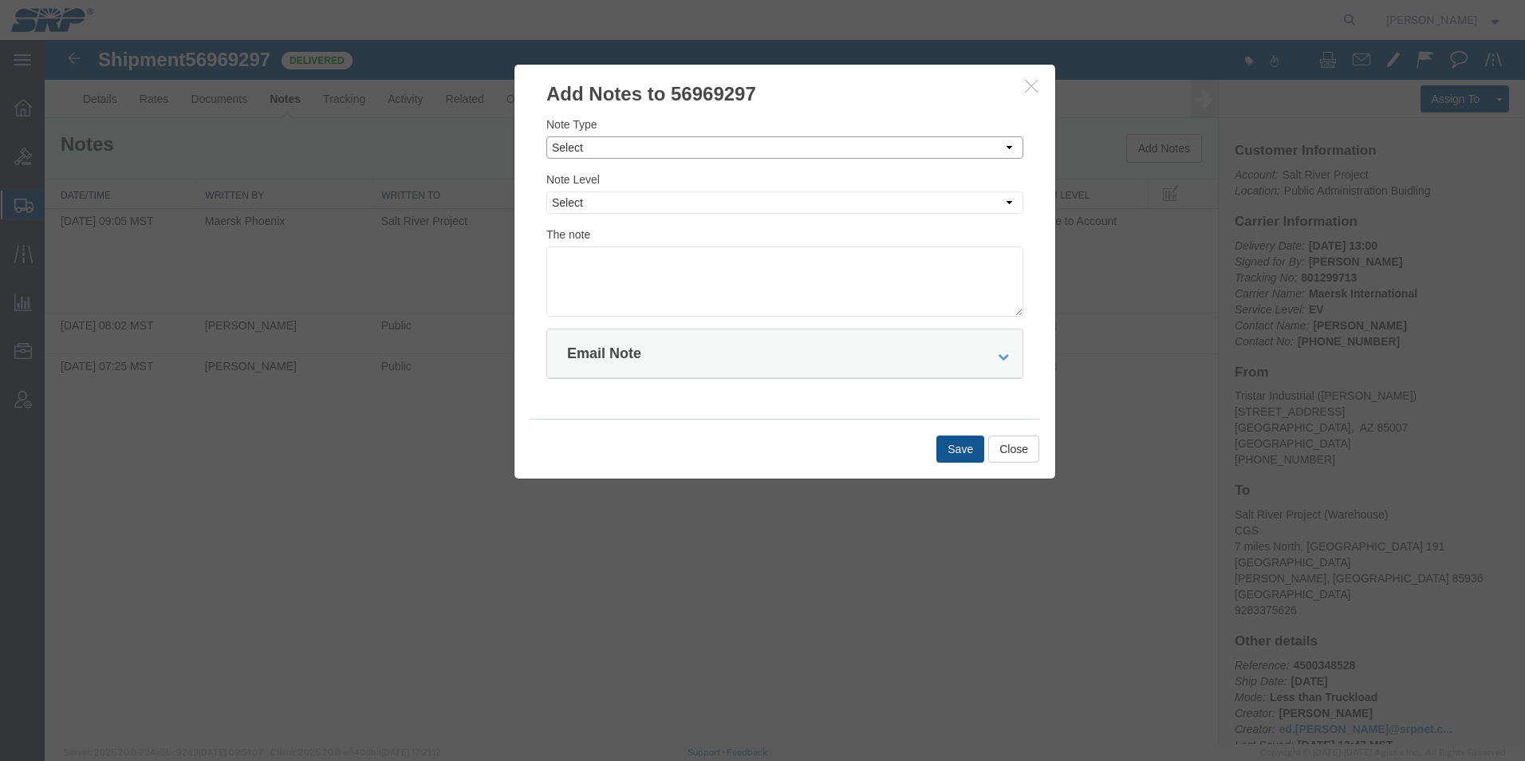
click at [641, 142] on select "Select Approval Bid Notes Carrier Change Notes Claim Notes Content Hazmat Notes…" at bounding box center [784, 147] width 477 height 22
select select "APPROVAL"
click at [546, 136] on select "Select Approval Bid Notes Carrier Change Notes Claim Notes Content Hazmat Notes…" at bounding box center [784, 147] width 477 height 22
click at [584, 203] on select "Select Private to Account Private to Vendor Public" at bounding box center [784, 202] width 477 height 22
select select "PRIVATE_TO_ACCOUNT"
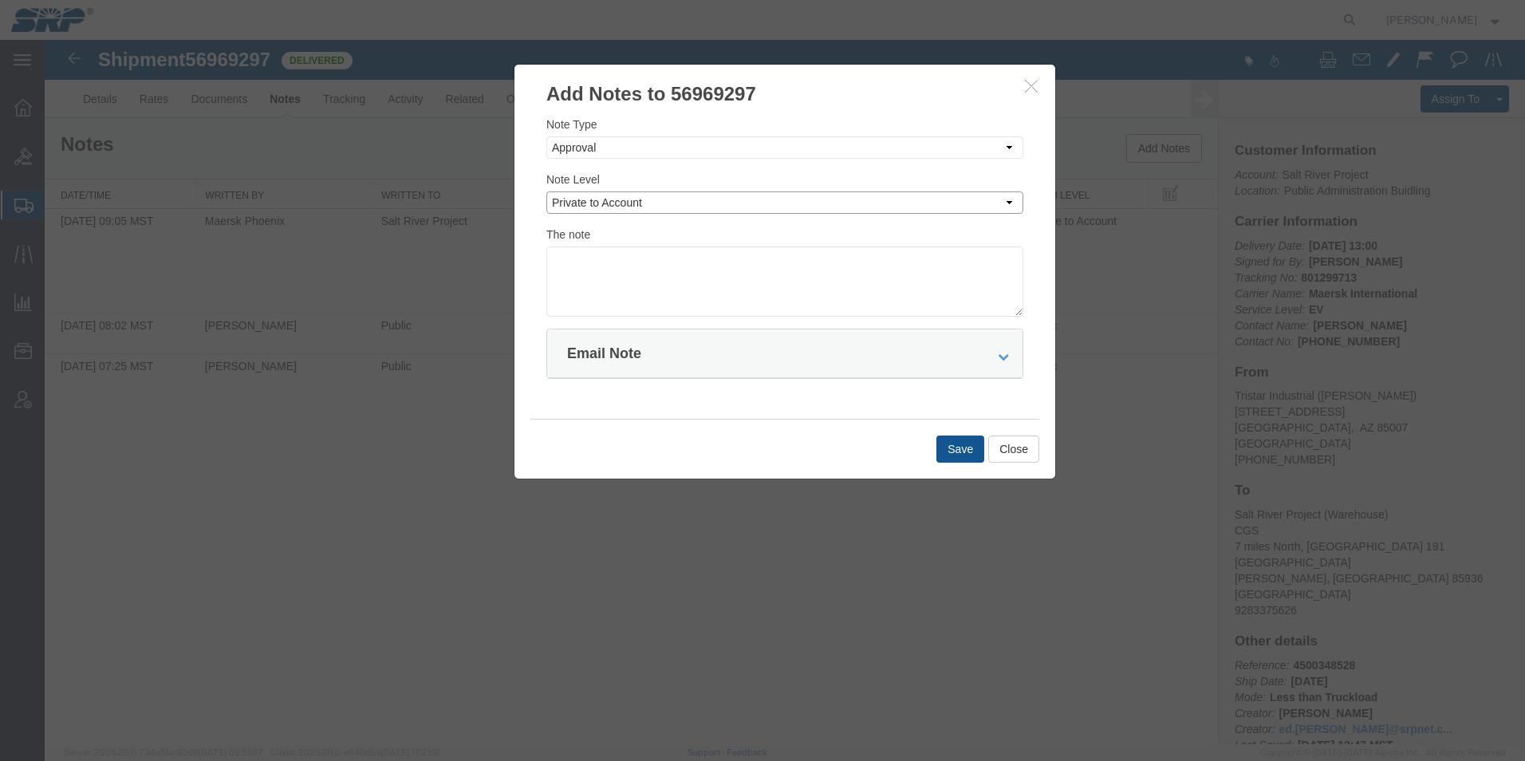
click at [546, 191] on select "Select Private to Account Private to Vendor Public" at bounding box center [784, 202] width 477 height 22
click at [578, 262] on textarea at bounding box center [784, 281] width 477 height 70
type textarea "801299713 $1150"
click at [953, 447] on button "Save" at bounding box center [960, 449] width 48 height 27
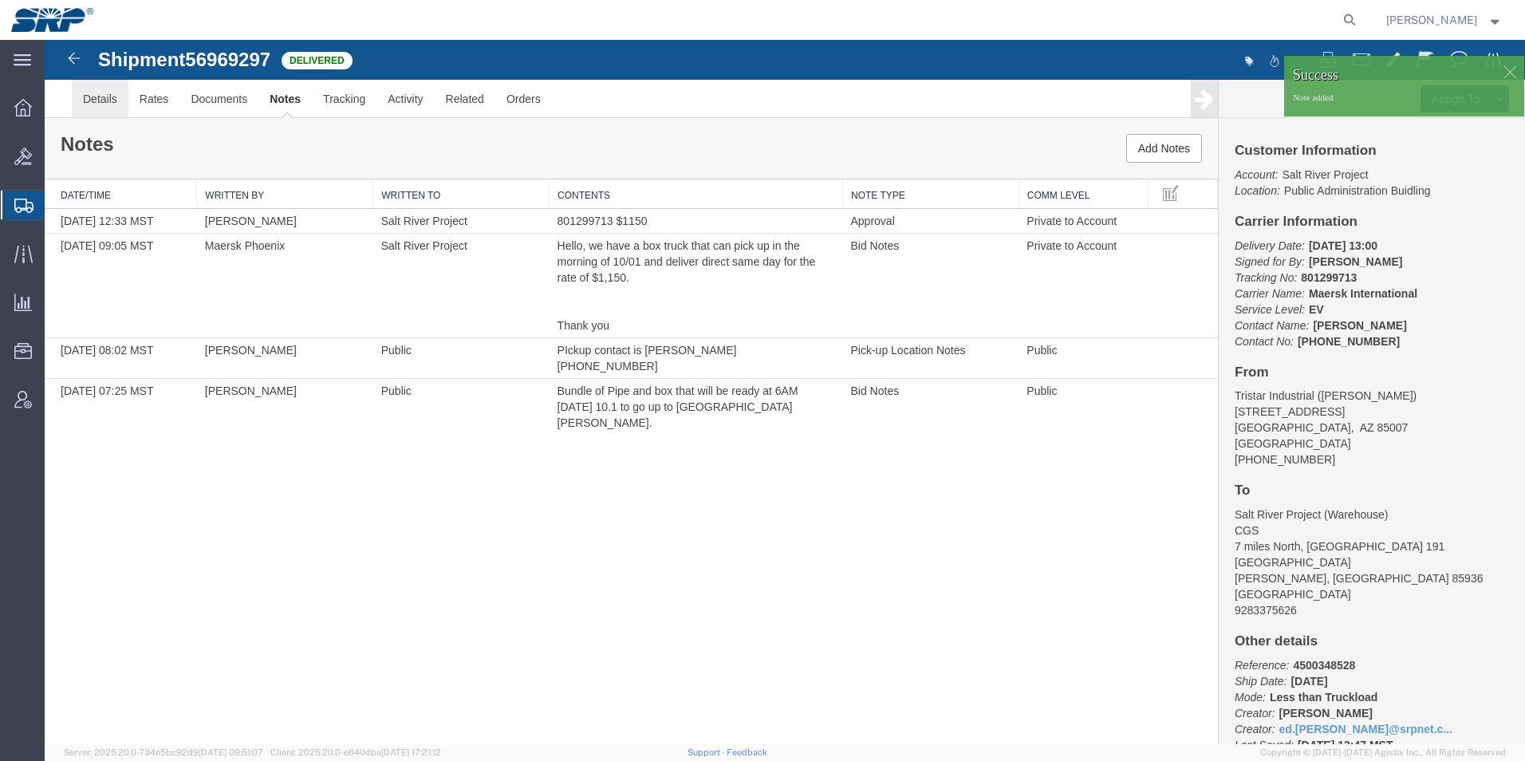
click at [117, 104] on link "Details" at bounding box center [100, 99] width 57 height 38
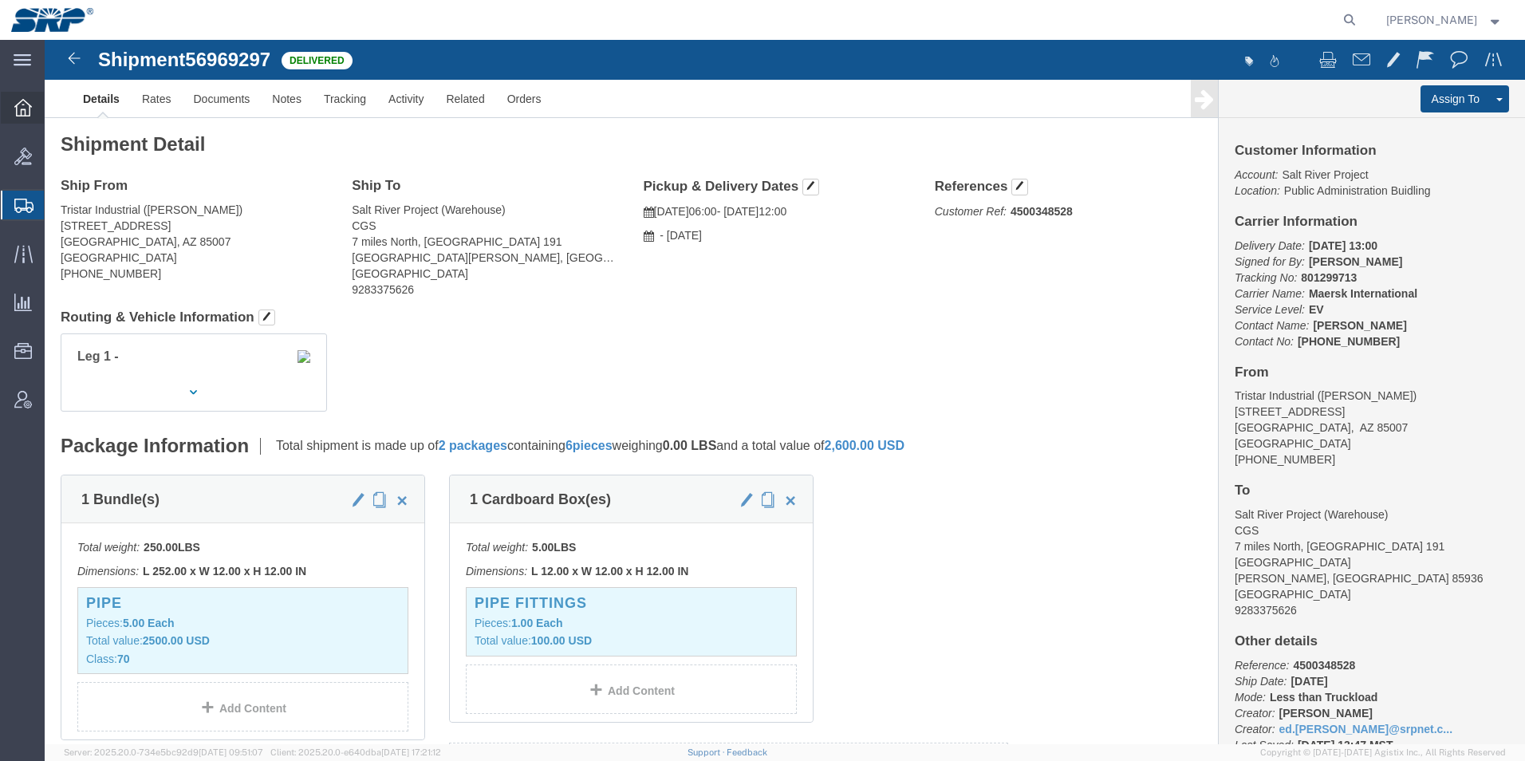
click at [22, 112] on icon at bounding box center [23, 108] width 18 height 18
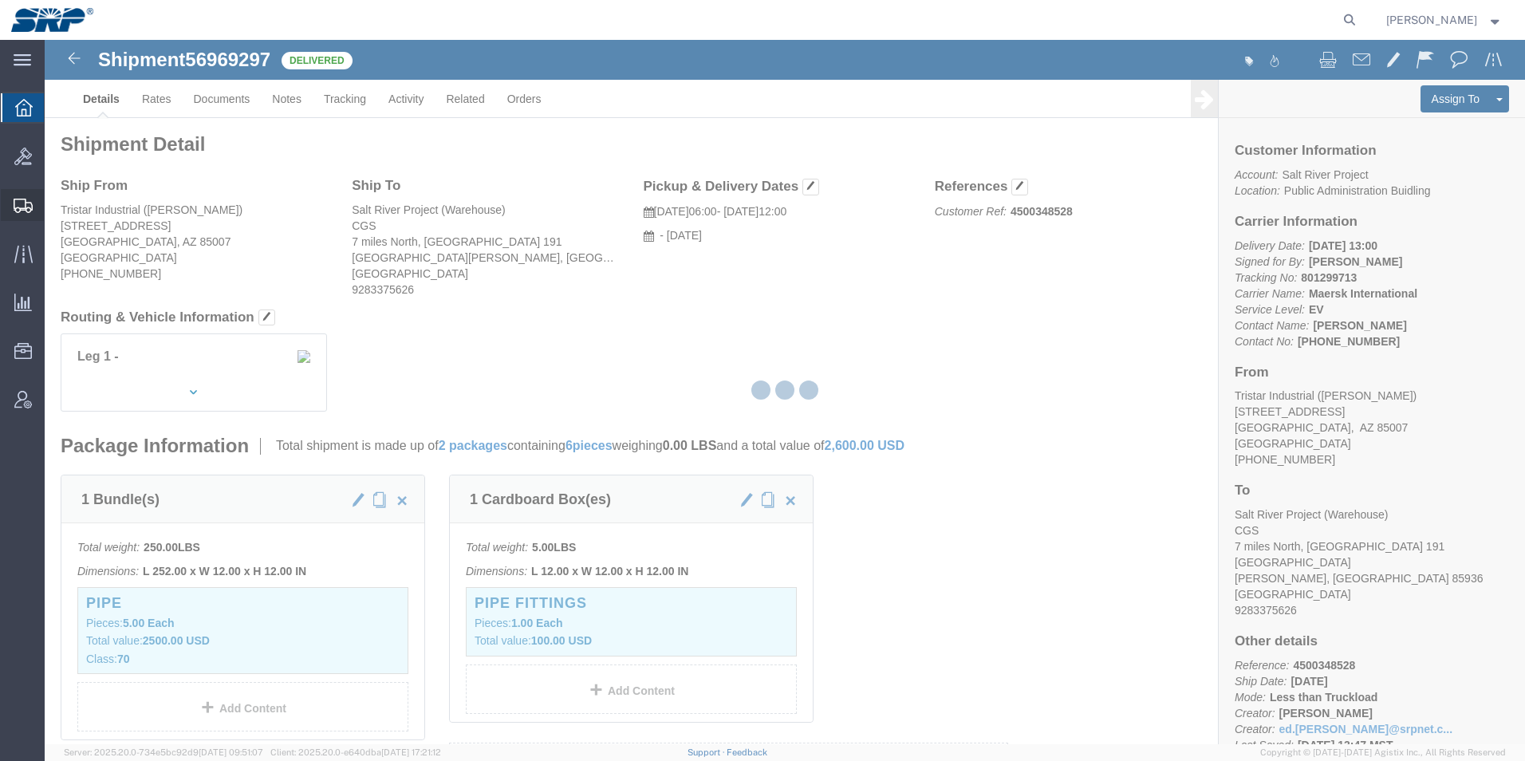
click at [31, 205] on icon at bounding box center [23, 206] width 19 height 14
